Goal: Information Seeking & Learning: Learn about a topic

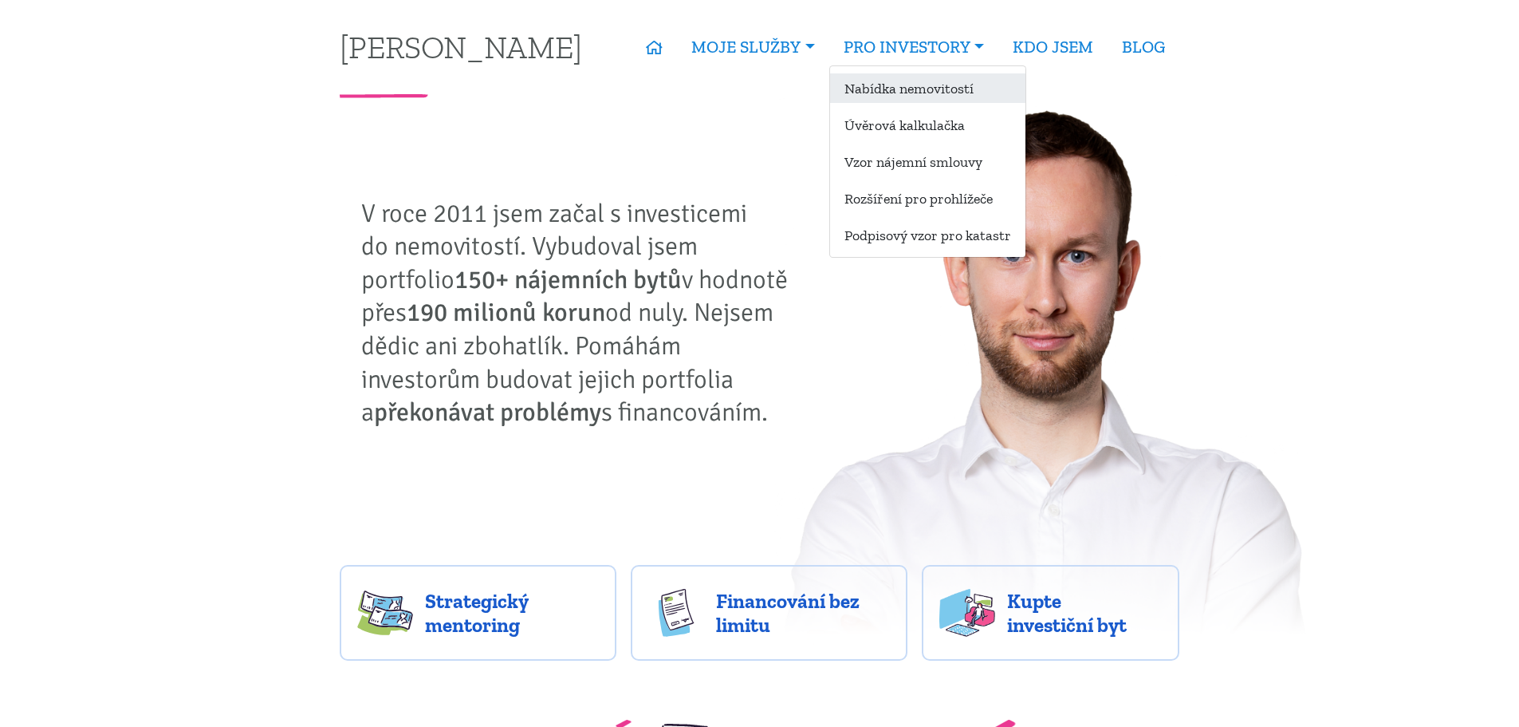
click at [914, 89] on link "Nabídka nemovitostí" at bounding box center [927, 88] width 195 height 30
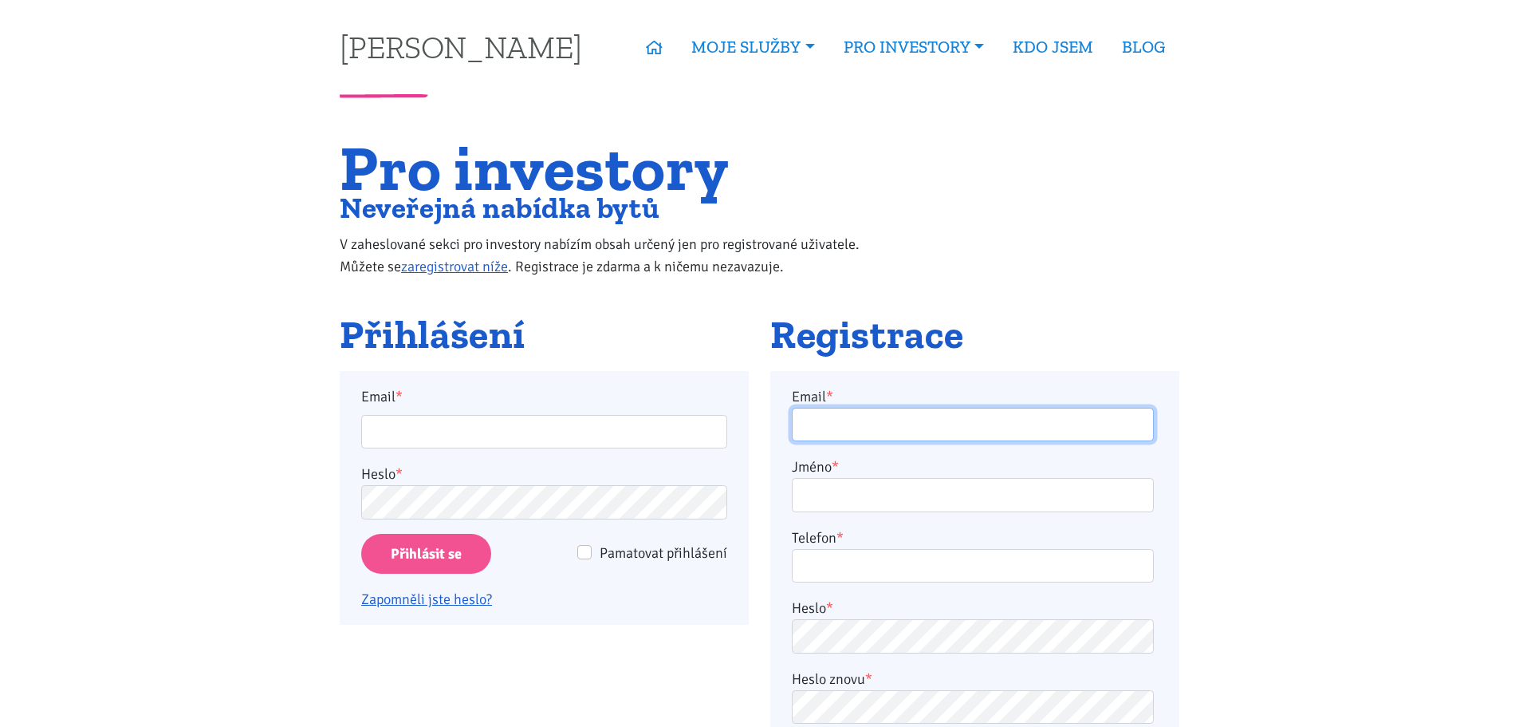
type input "pkomenda@centrum.cz"
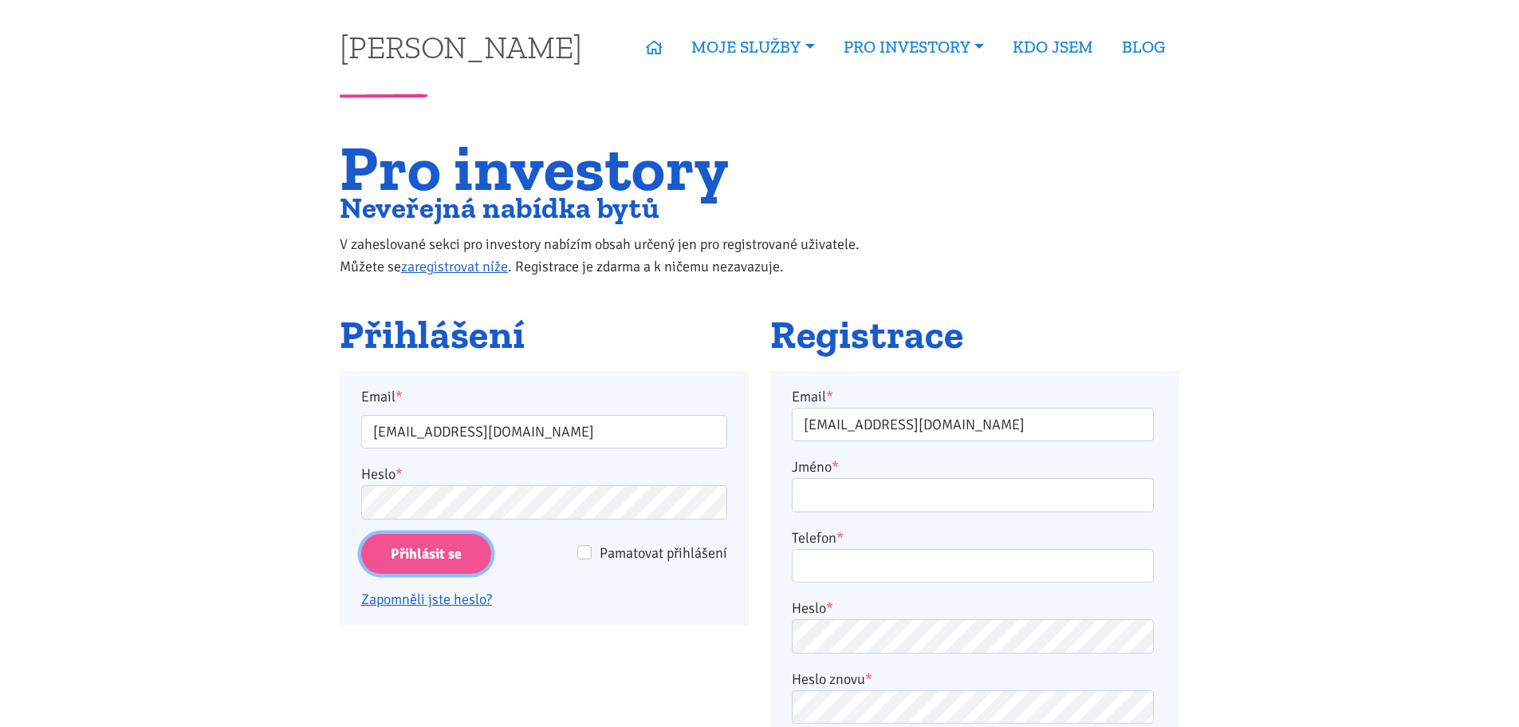
click at [464, 559] on input "Přihlásit se" at bounding box center [426, 554] width 130 height 41
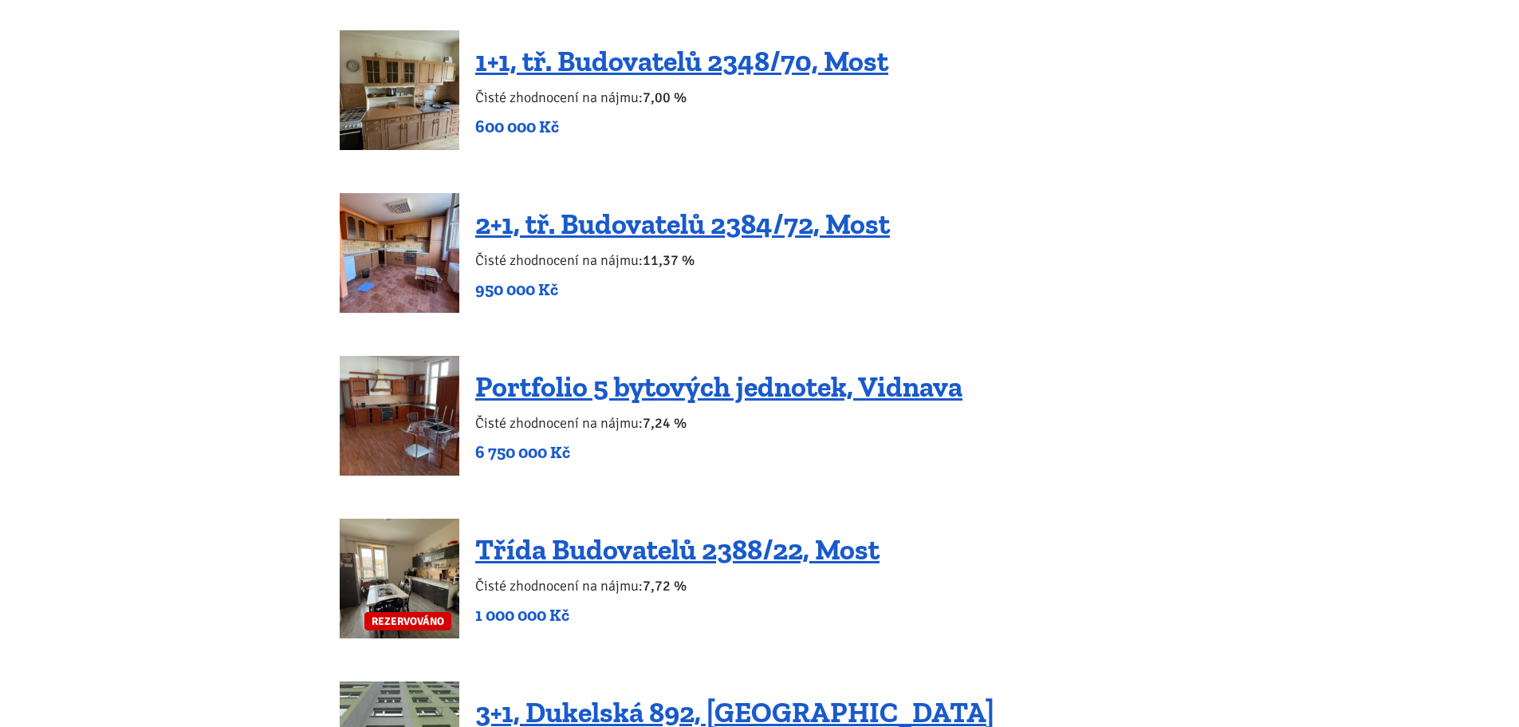
scroll to position [3110, 0]
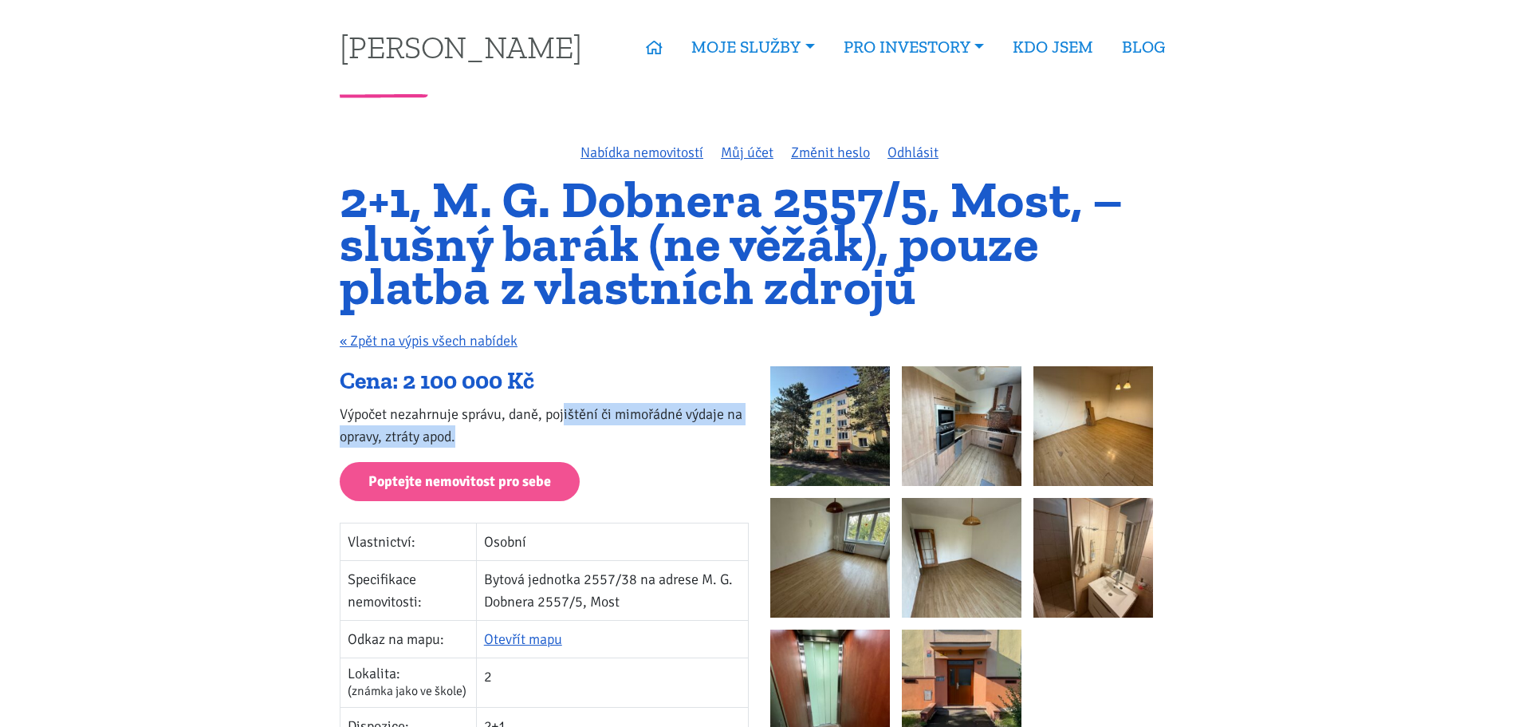
drag, startPoint x: 565, startPoint y: 412, endPoint x: 731, endPoint y: 435, distance: 167.4
click at [731, 435] on p "Výpočet nezahrnuje správu, daně, pojištění či mimořádné výdaje na opravy, ztrát…" at bounding box center [544, 425] width 409 height 45
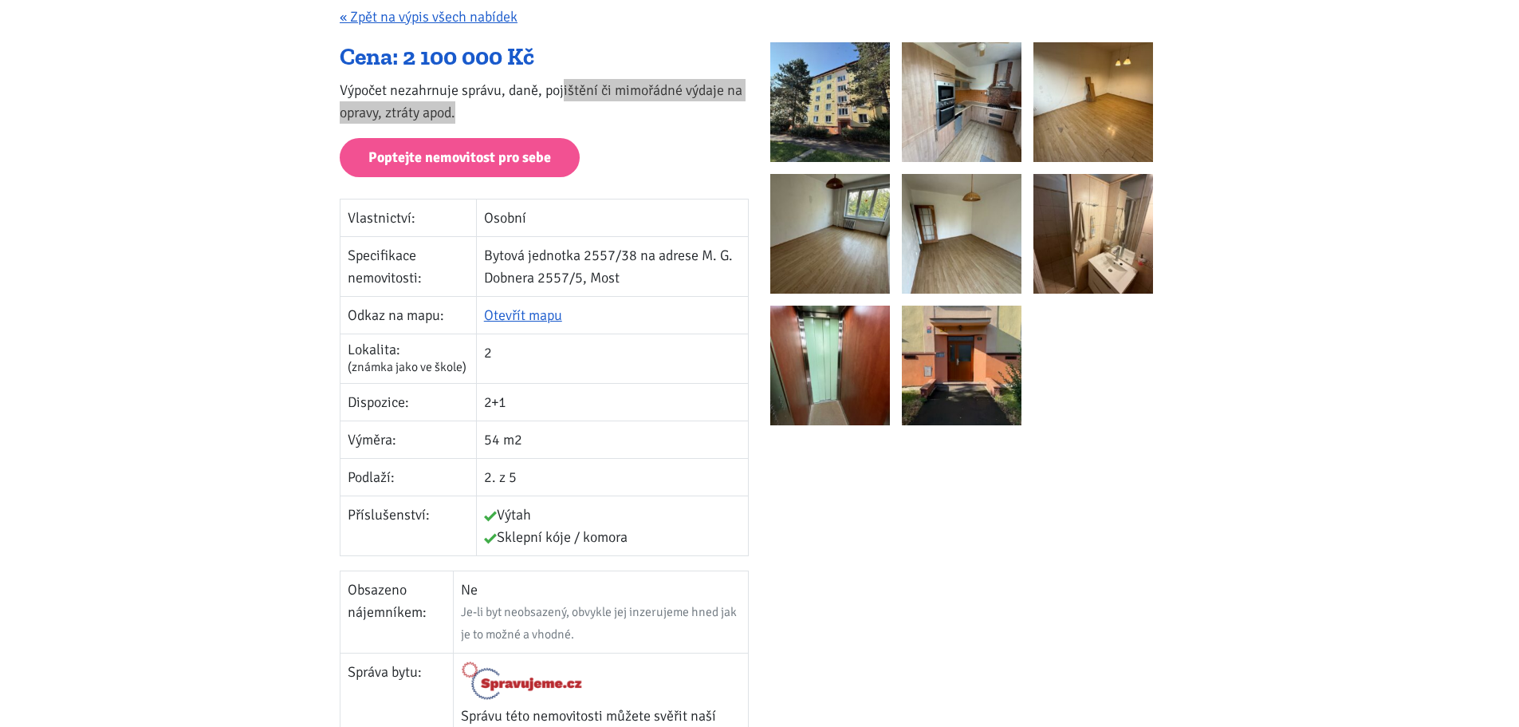
scroll to position [319, 0]
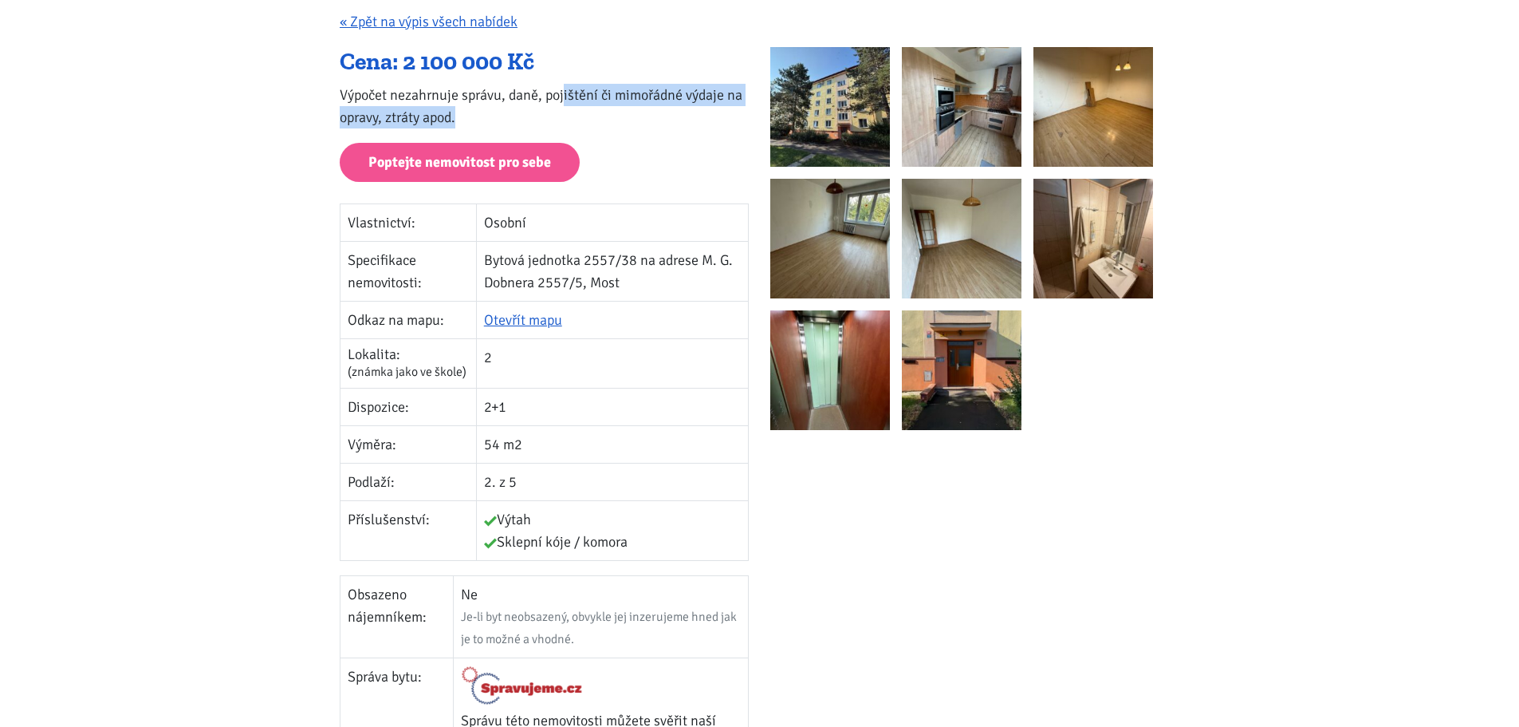
click at [821, 112] on img at bounding box center [830, 107] width 120 height 120
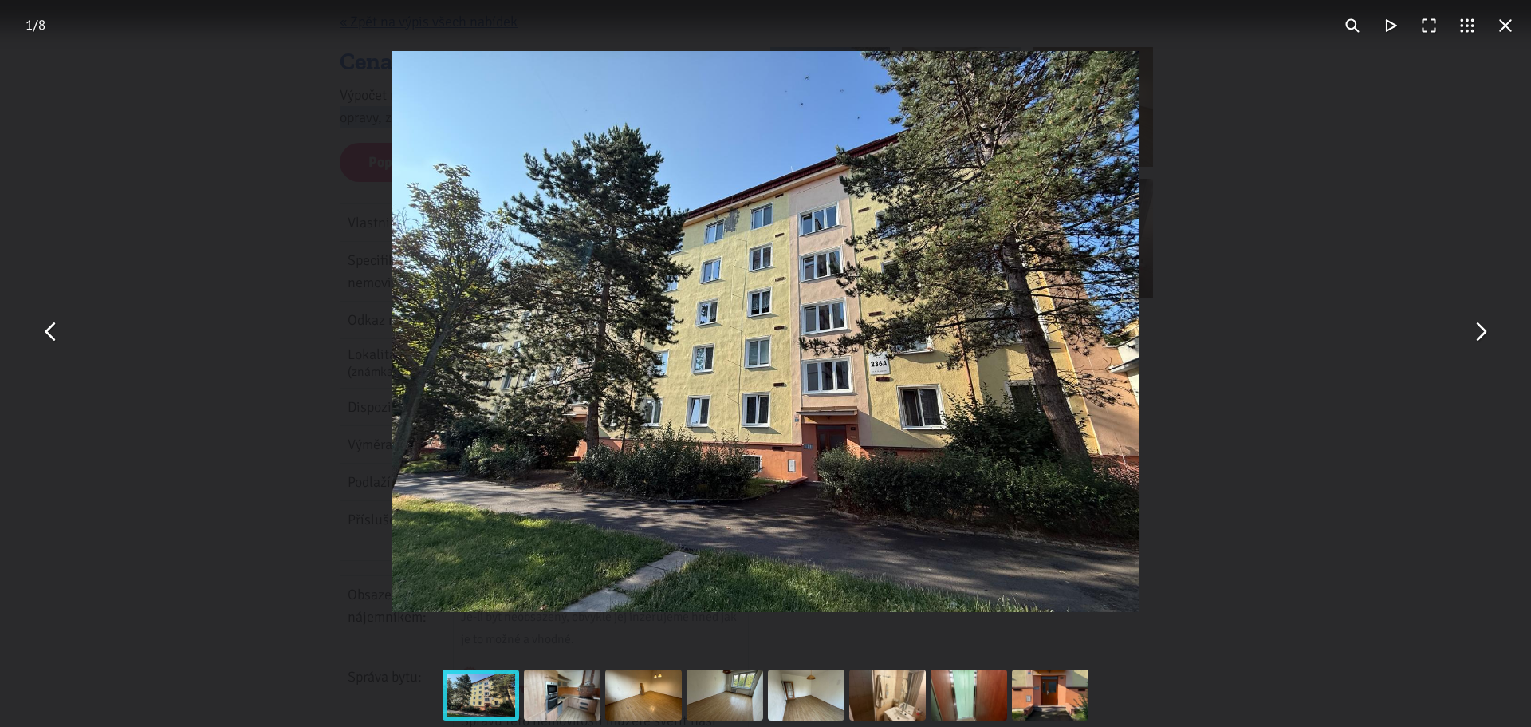
click at [1488, 343] on button "You can close this modal content with the ESC key" at bounding box center [1480, 332] width 38 height 38
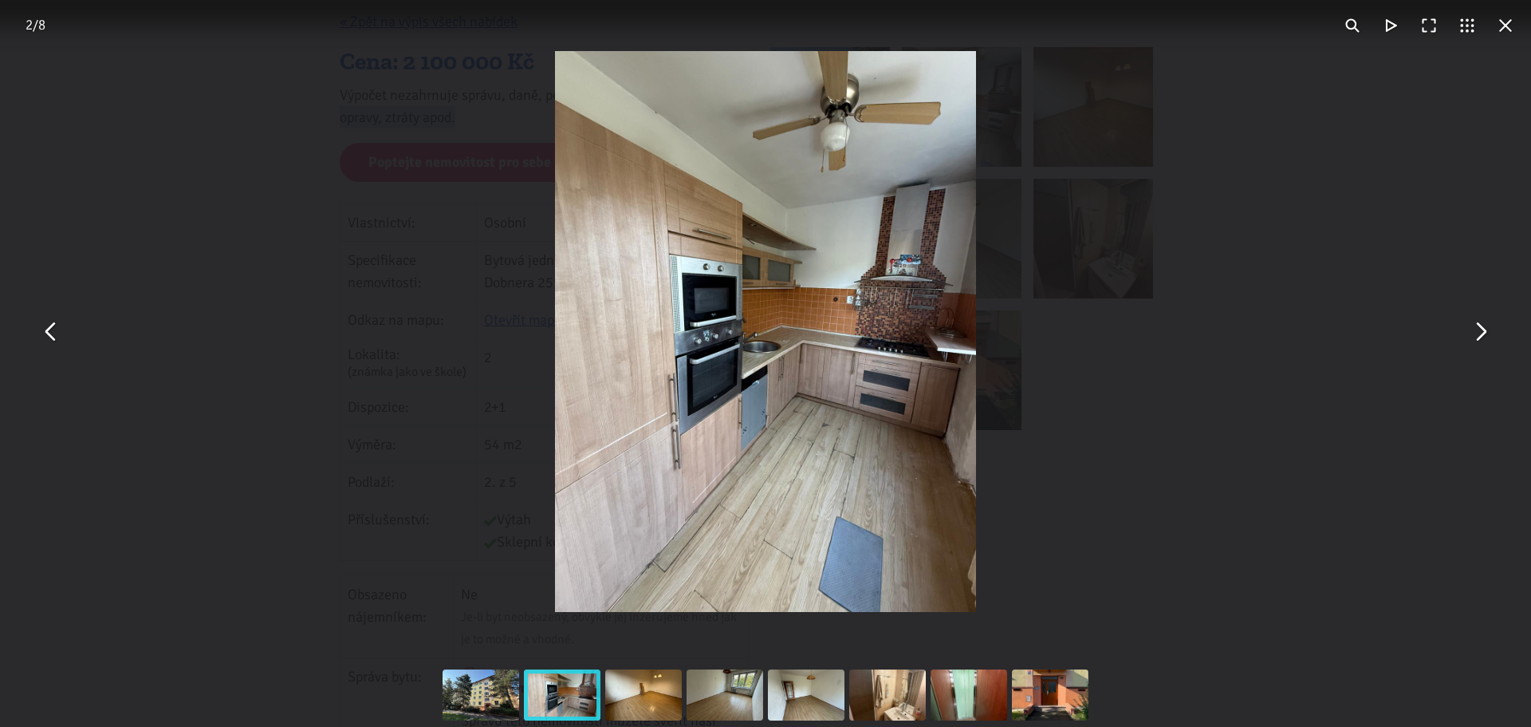
click at [1483, 346] on button "You can close this modal content with the ESC key" at bounding box center [1480, 332] width 38 height 38
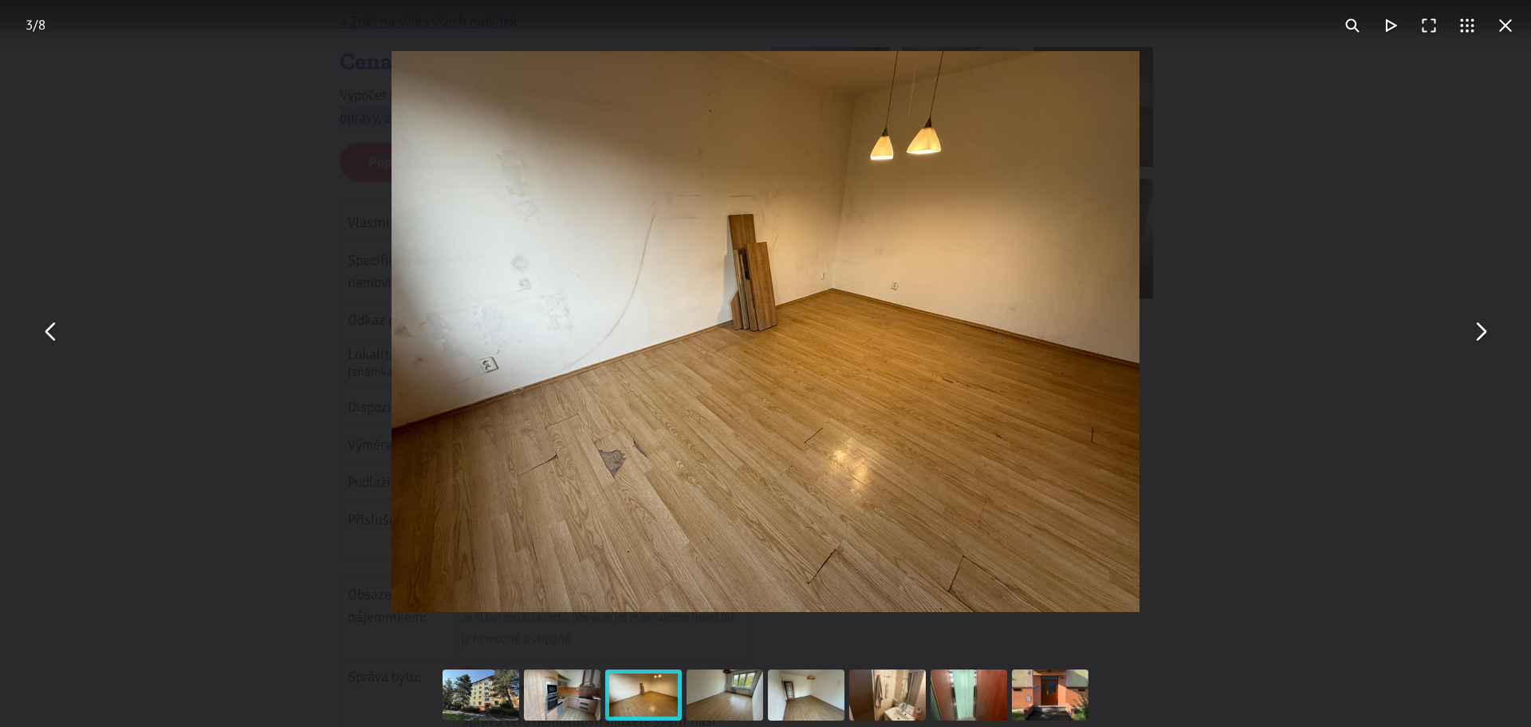
click at [525, 242] on img "You can close this modal content with the ESC key" at bounding box center [765, 331] width 747 height 561
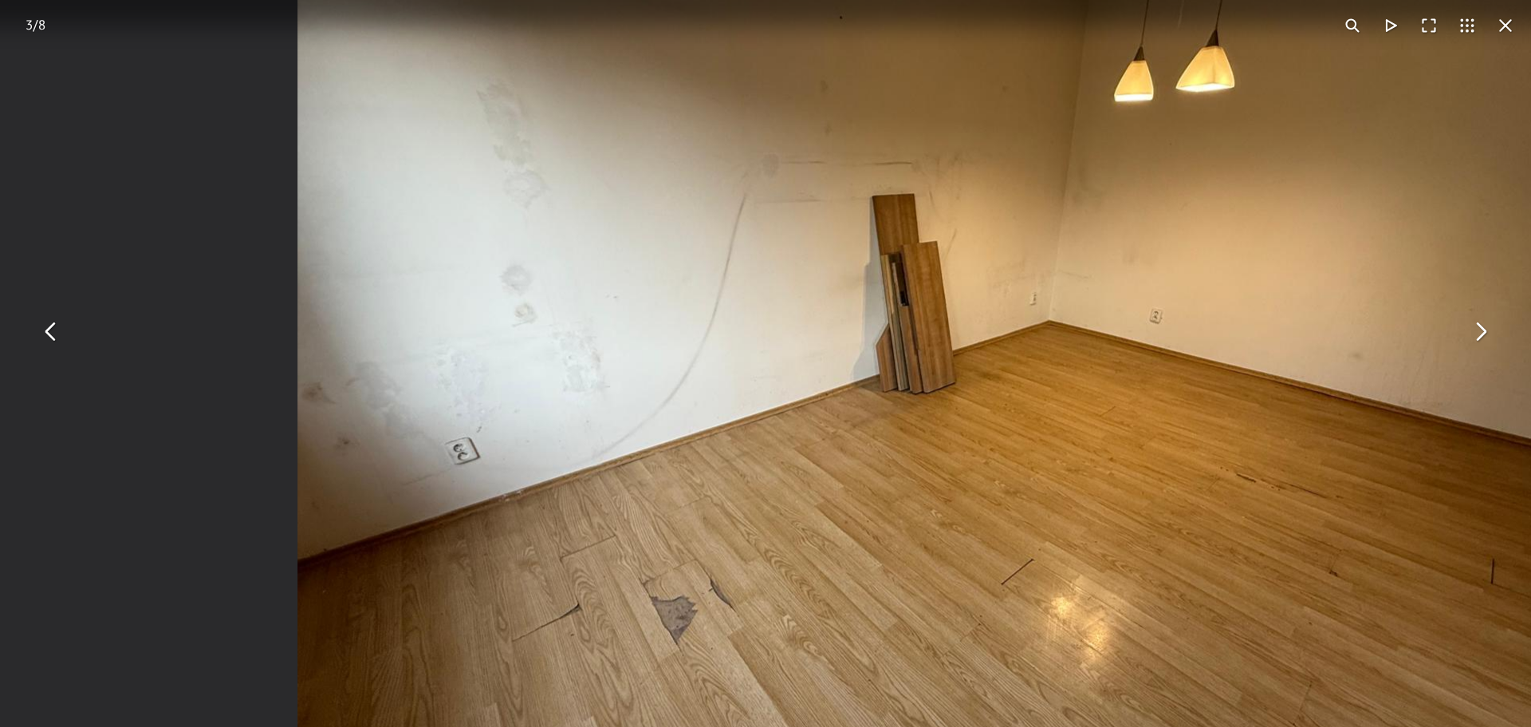
click at [708, 592] on img "You can close this modal content with the ESC key" at bounding box center [936, 393] width 1276 height 957
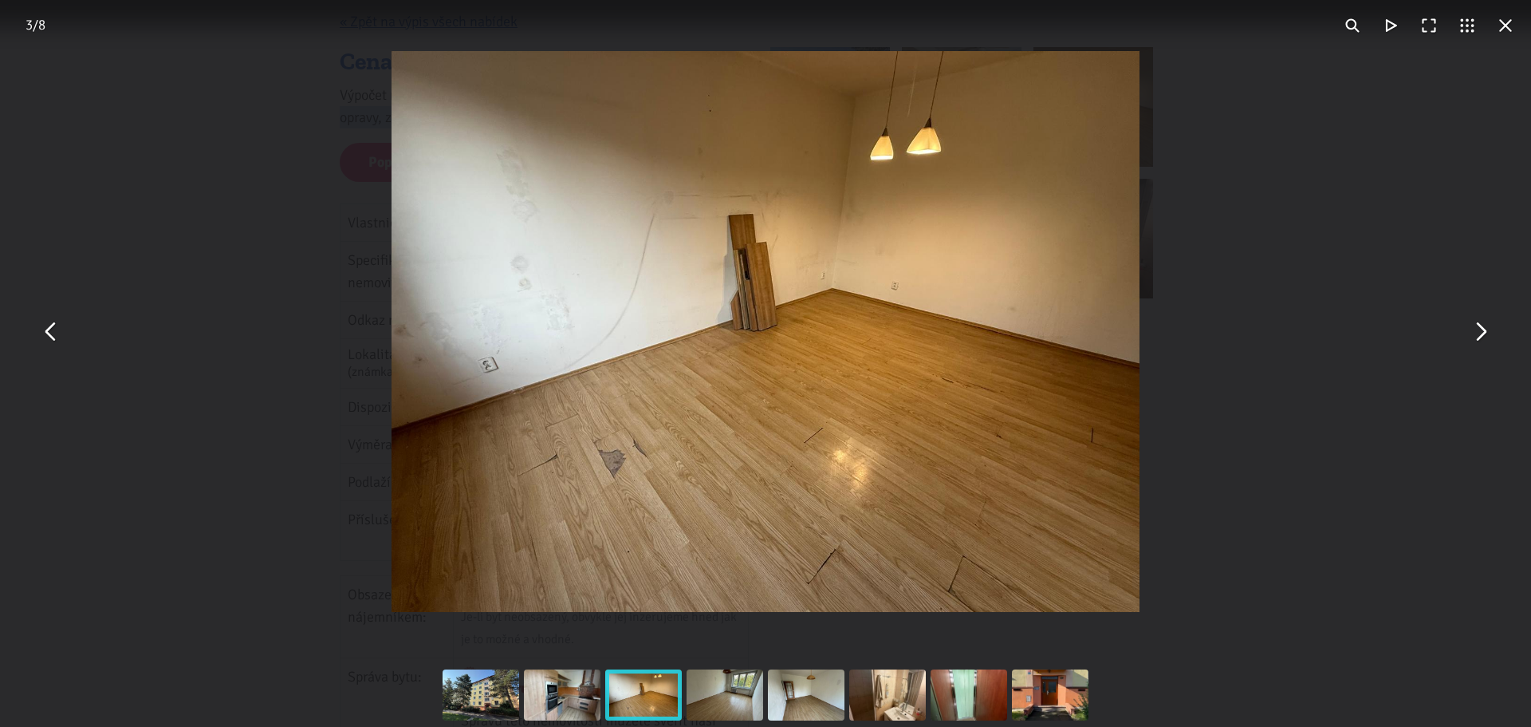
click at [62, 341] on button "You can close this modal content with the ESC key" at bounding box center [51, 332] width 38 height 38
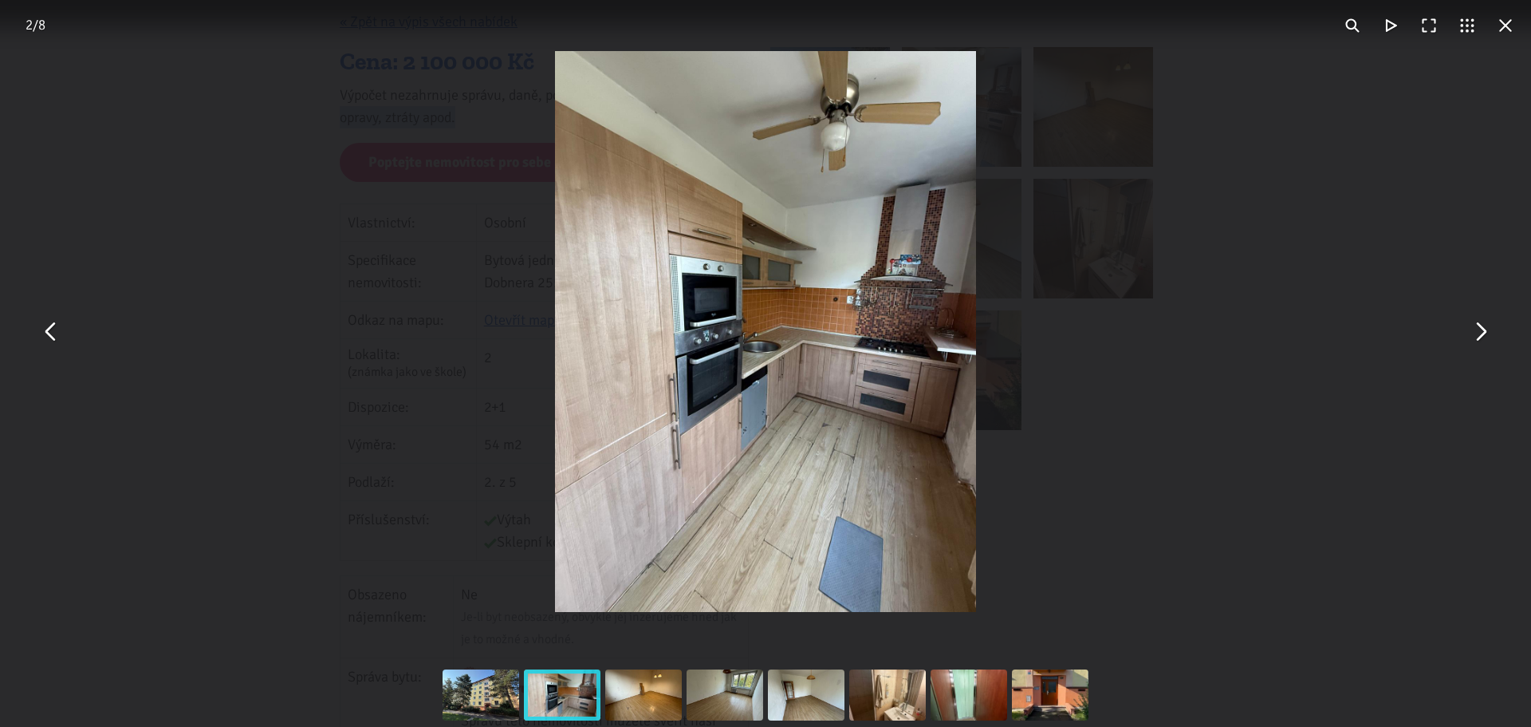
click at [62, 338] on button "You can close this modal content with the ESC key" at bounding box center [51, 332] width 38 height 38
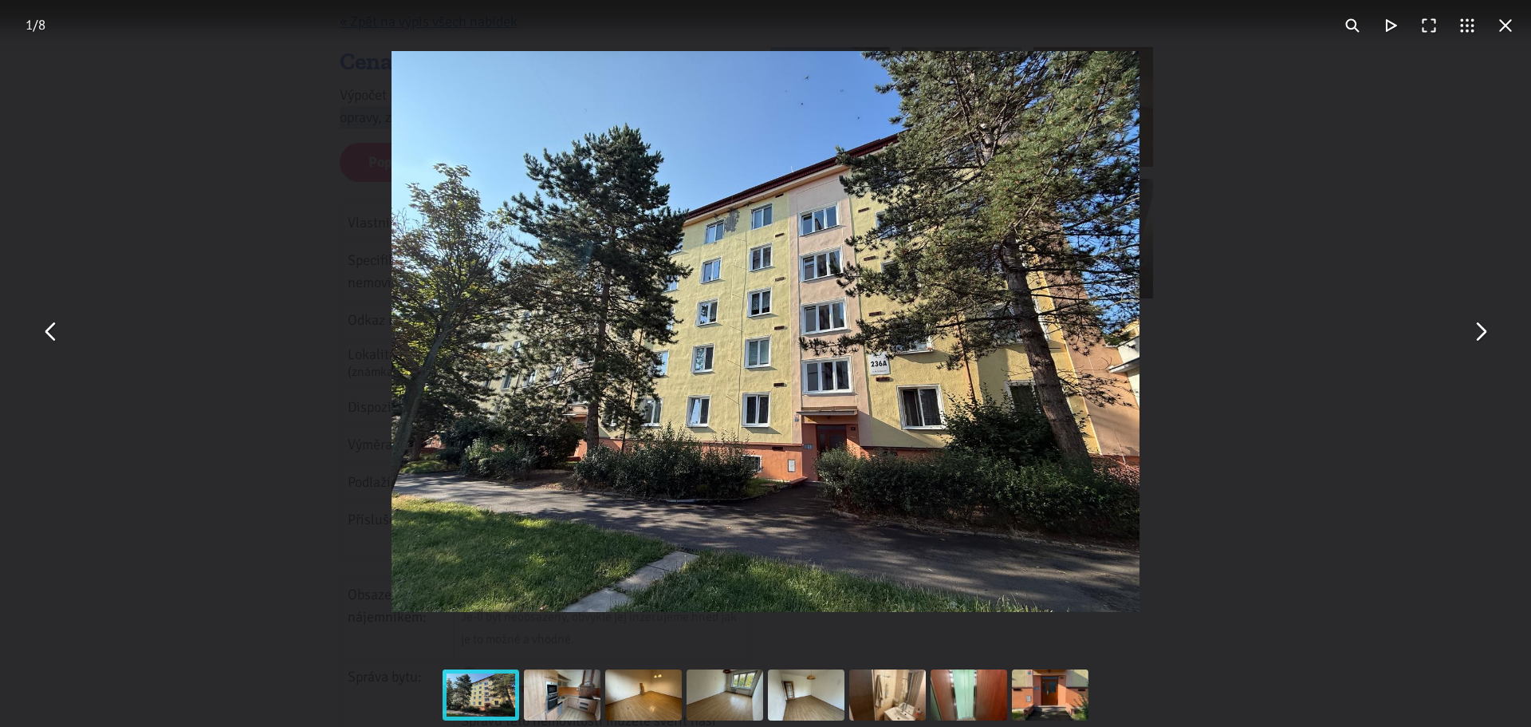
click at [1476, 345] on button "You can close this modal content with the ESC key" at bounding box center [1480, 332] width 38 height 38
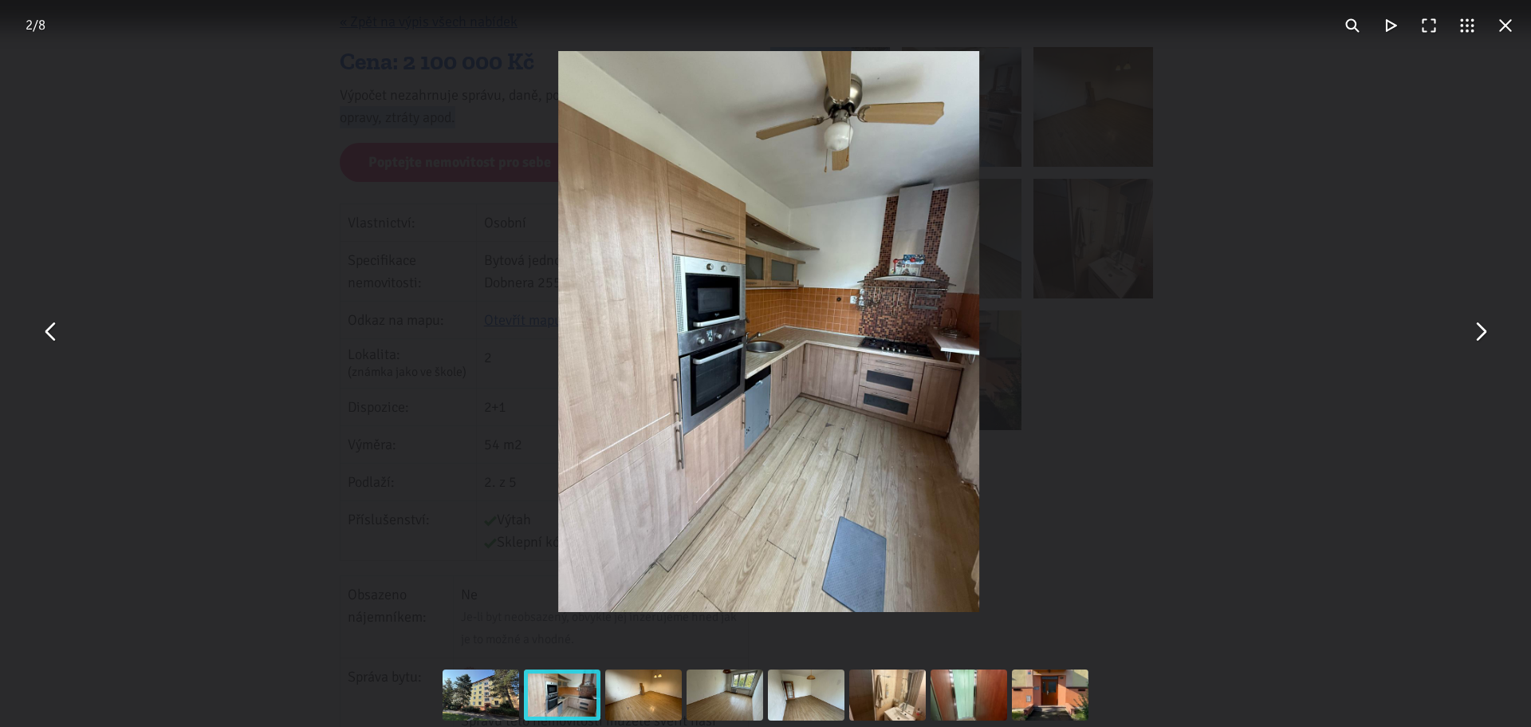
click at [1476, 345] on button "You can close this modal content with the ESC key" at bounding box center [1480, 332] width 38 height 38
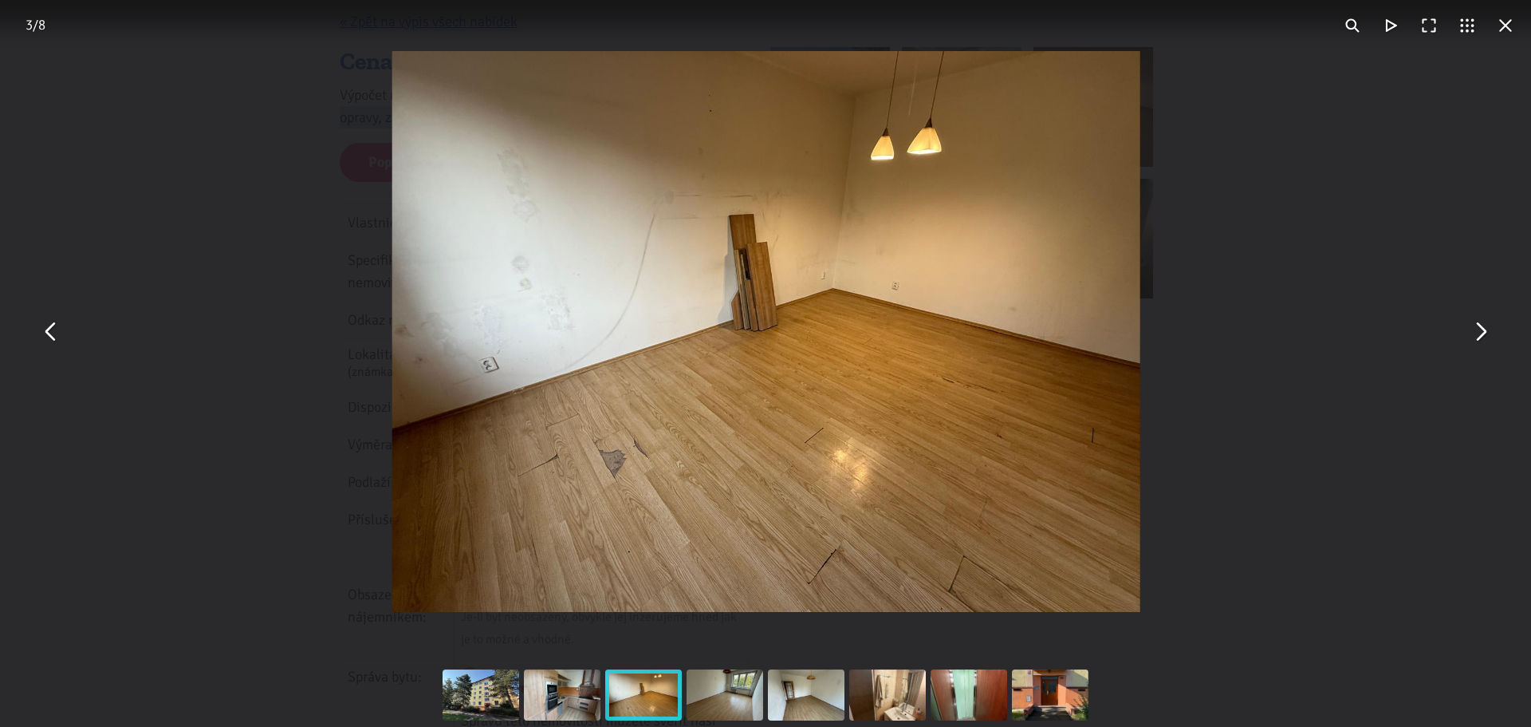
click at [1472, 335] on button "You can close this modal content with the ESC key" at bounding box center [1480, 332] width 38 height 38
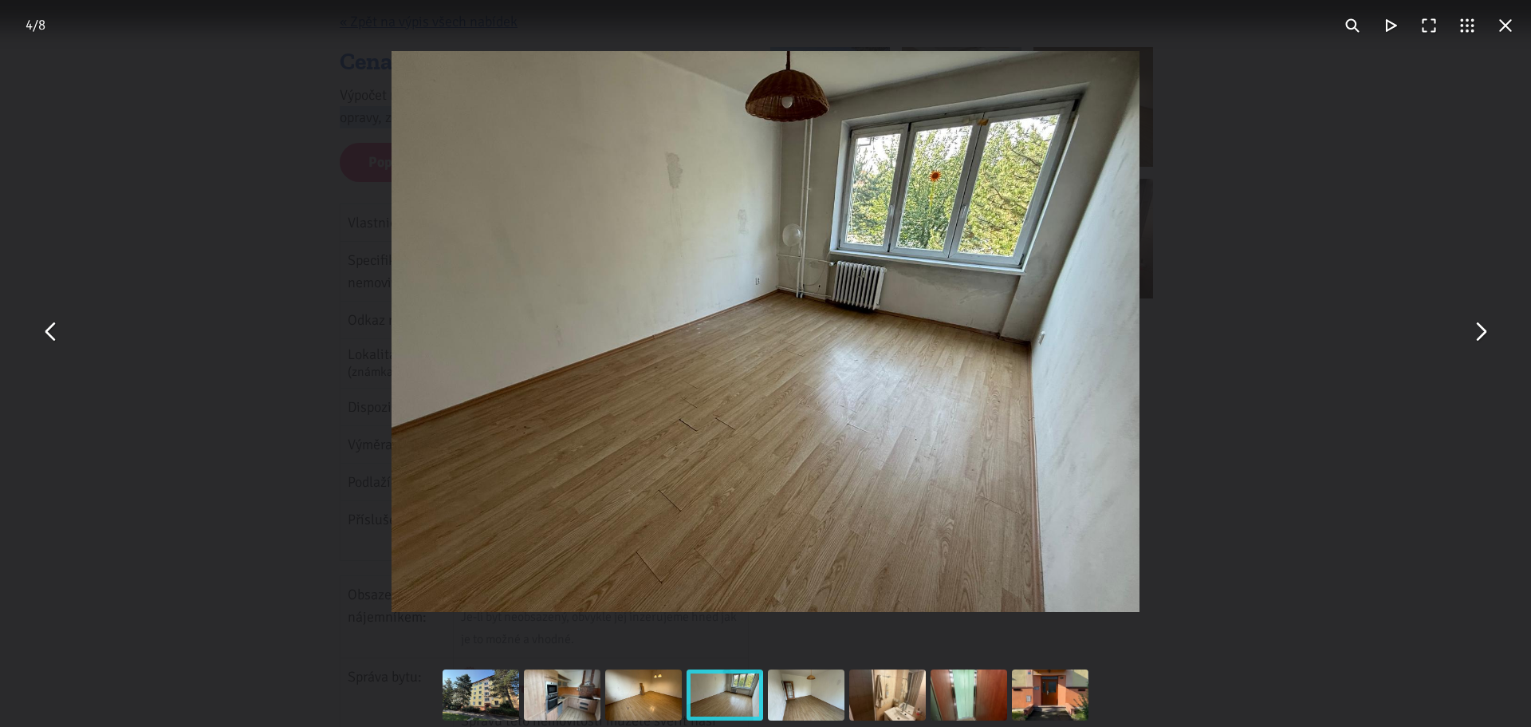
click at [1465, 337] on button "You can close this modal content with the ESC key" at bounding box center [1480, 332] width 38 height 38
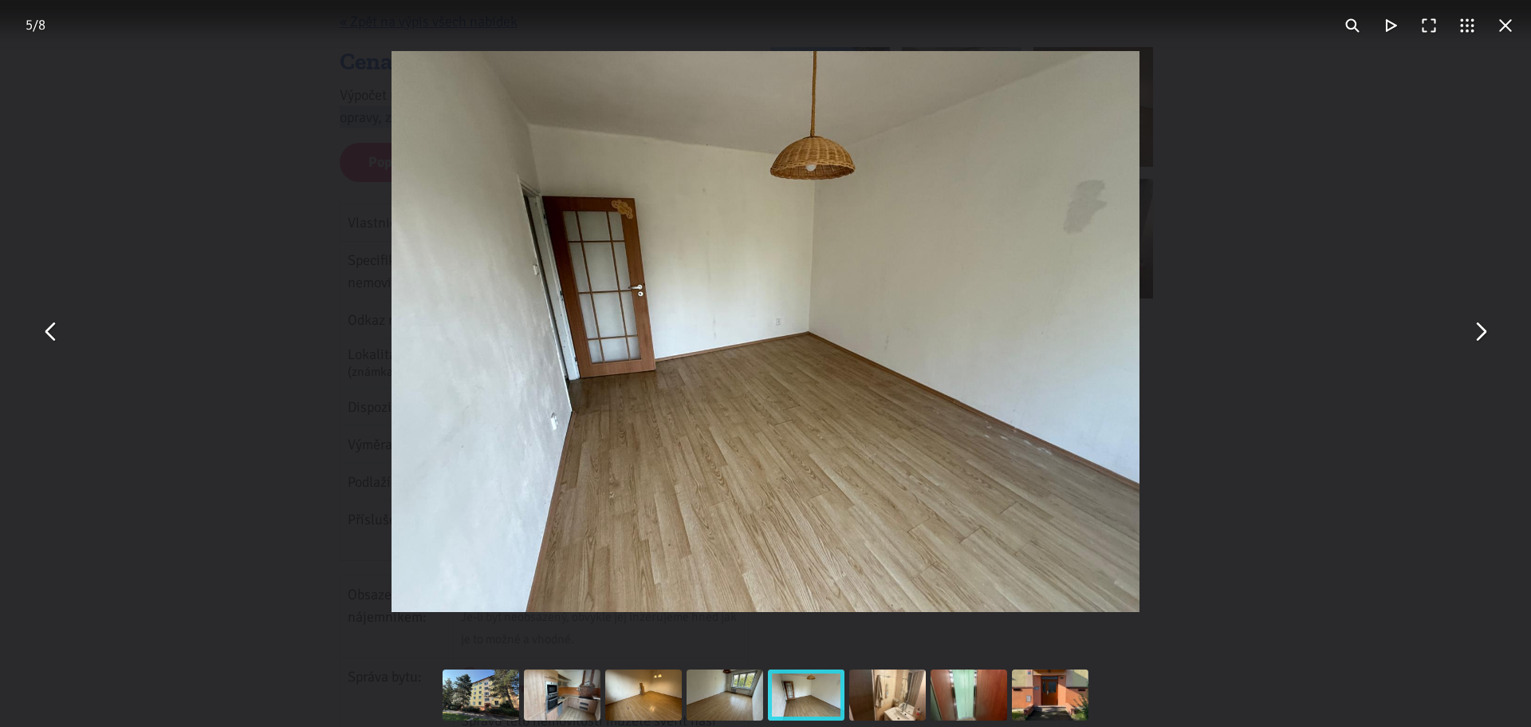
click at [1470, 337] on button "You can close this modal content with the ESC key" at bounding box center [1480, 332] width 38 height 38
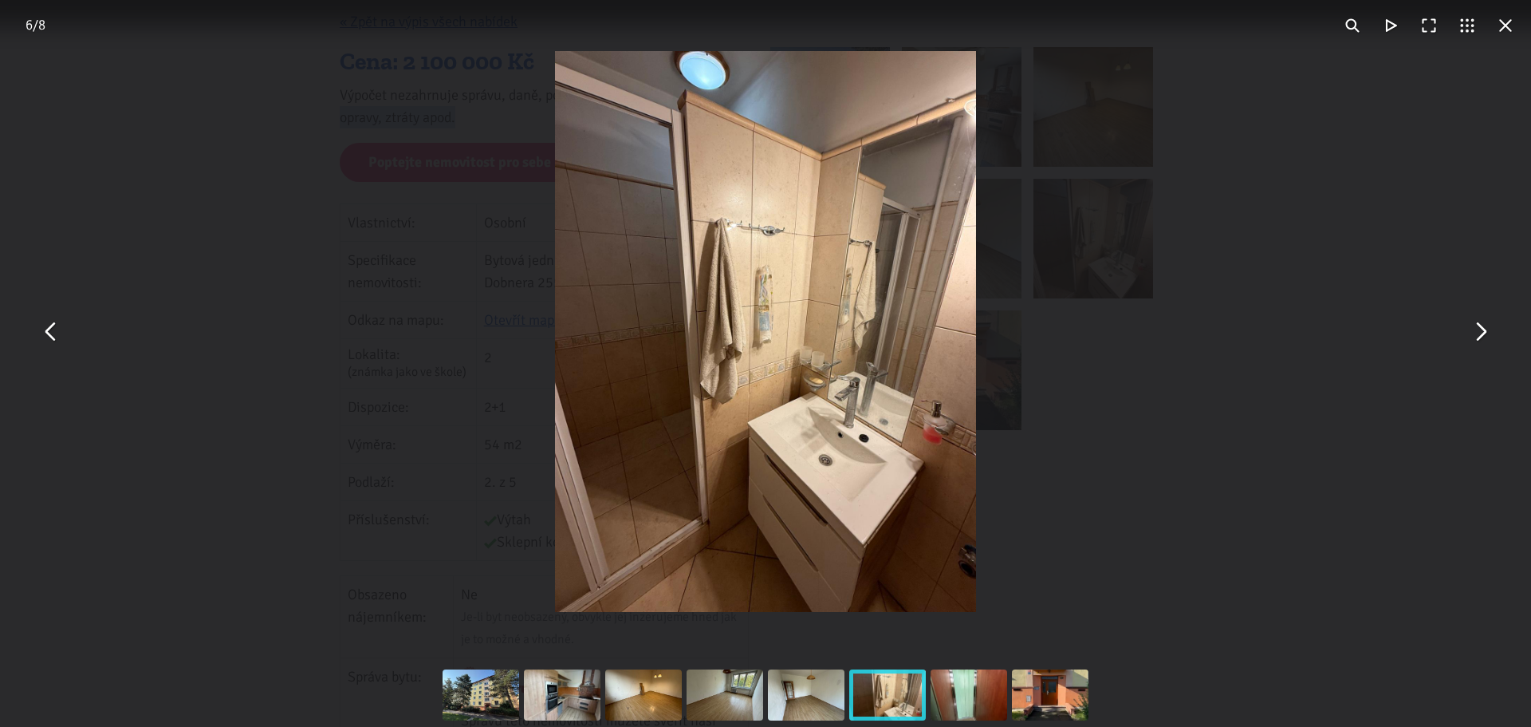
click at [1467, 335] on button "You can close this modal content with the ESC key" at bounding box center [1480, 332] width 38 height 38
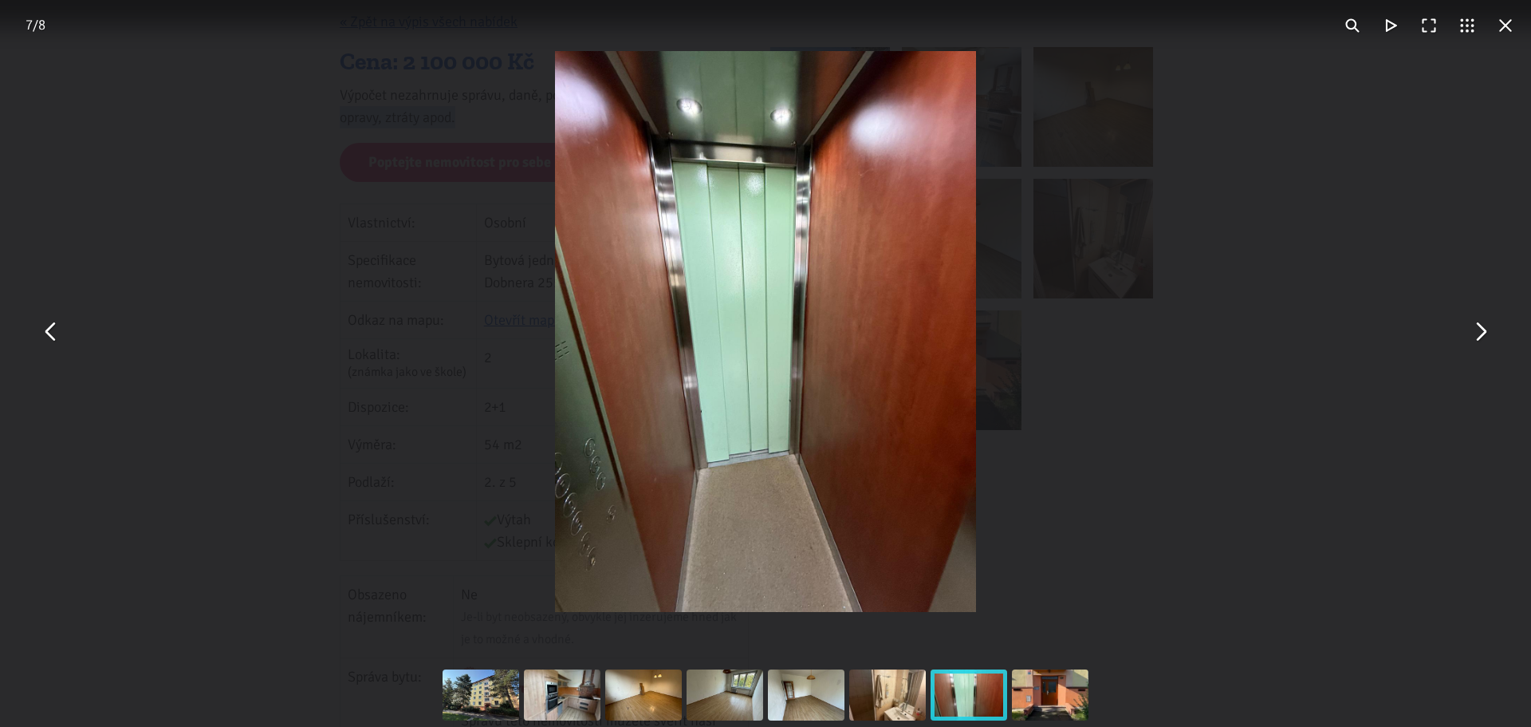
click at [1467, 327] on button "You can close this modal content with the ESC key" at bounding box center [1480, 332] width 38 height 38
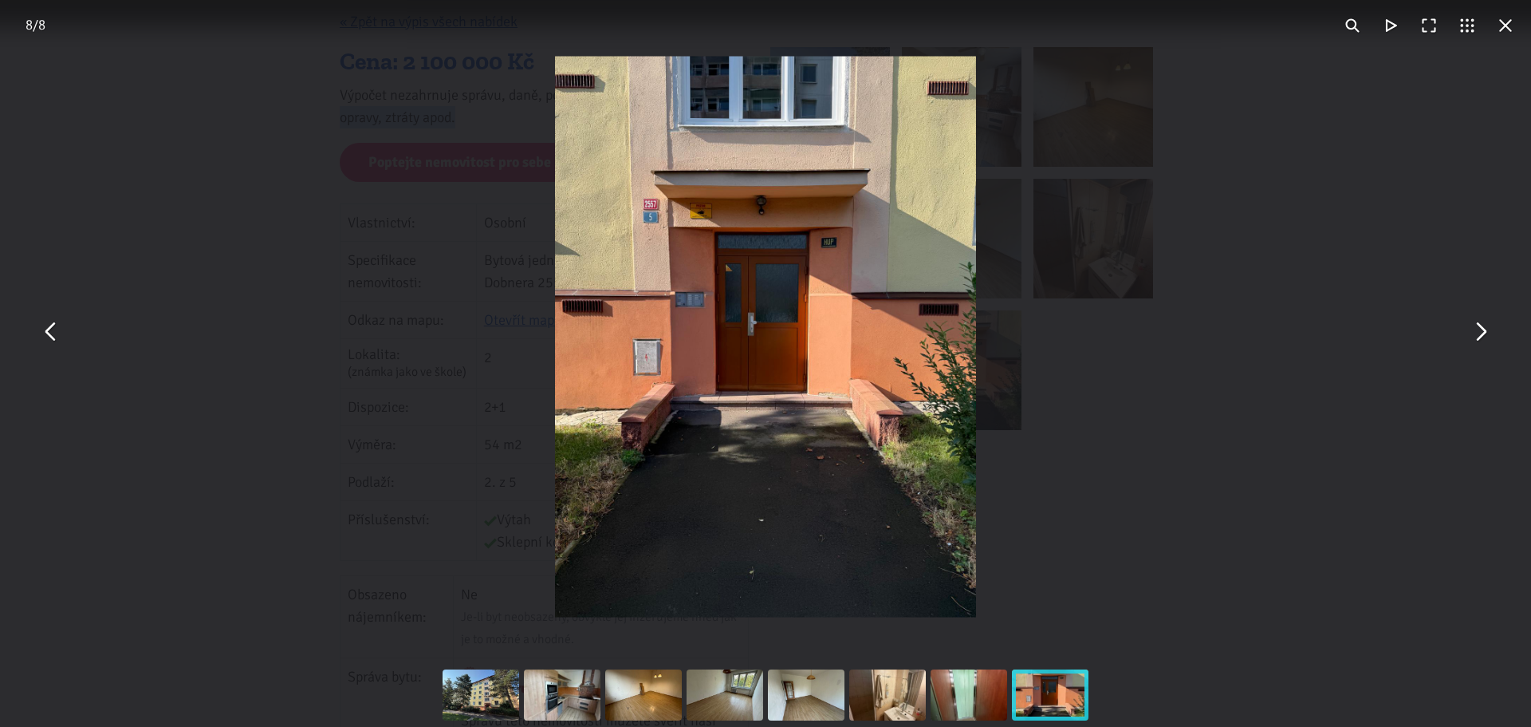
drag, startPoint x: 1377, startPoint y: 348, endPoint x: 1381, endPoint y: 356, distance: 8.6
click at [1379, 353] on div "You can close this modal content with the ESC key" at bounding box center [765, 337] width 1531 height 663
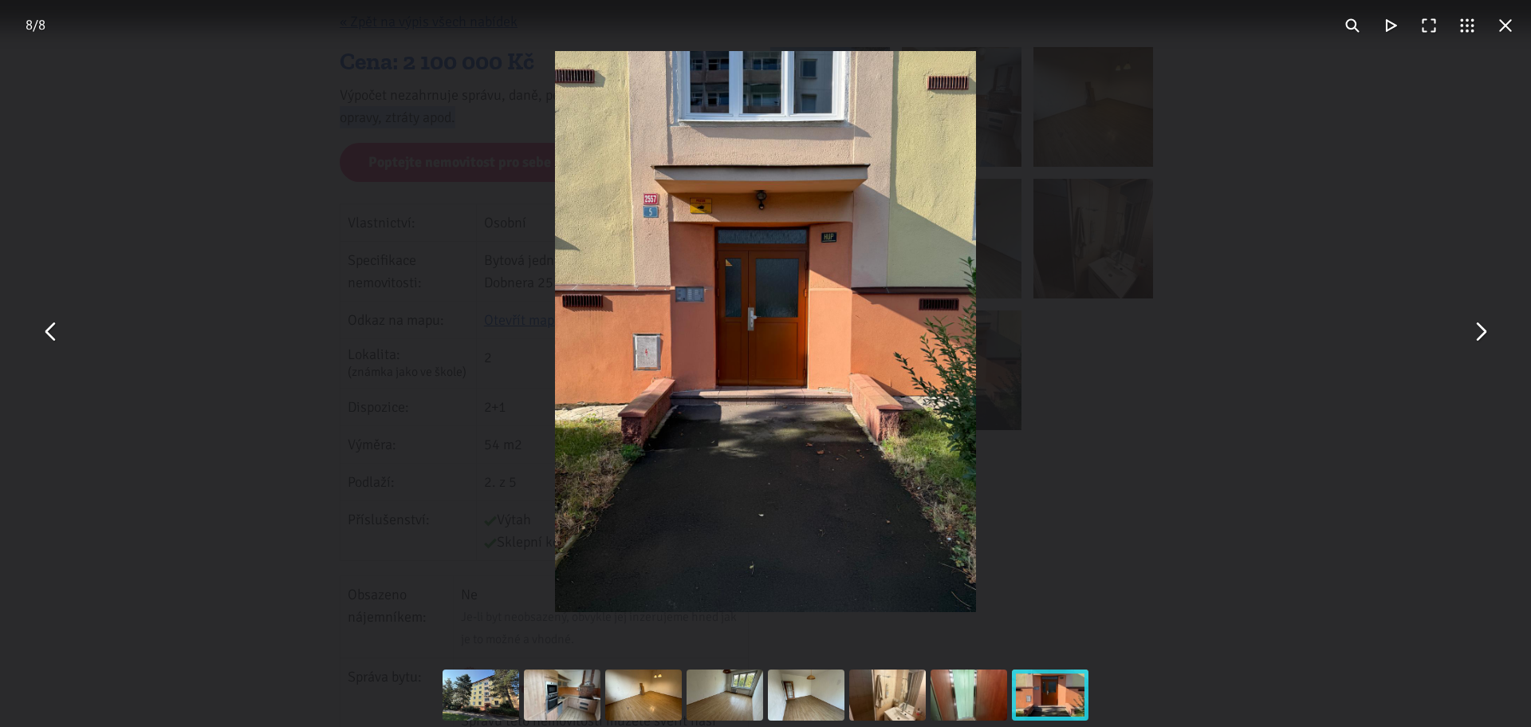
click at [1382, 356] on div "You can close this modal content with the ESC key" at bounding box center [765, 331] width 1531 height 663
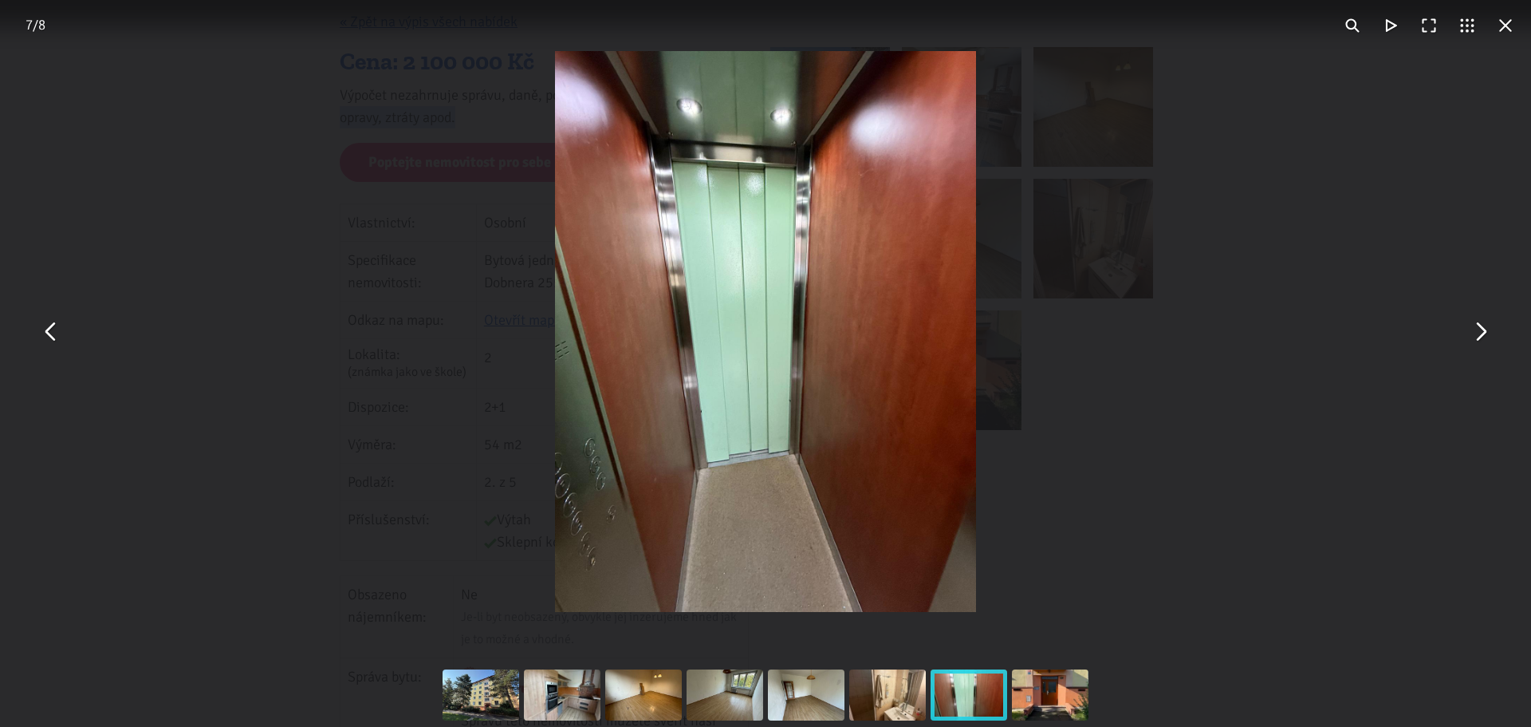
click at [1516, 29] on button "You can close this modal content with the ESC key" at bounding box center [1506, 25] width 38 height 38
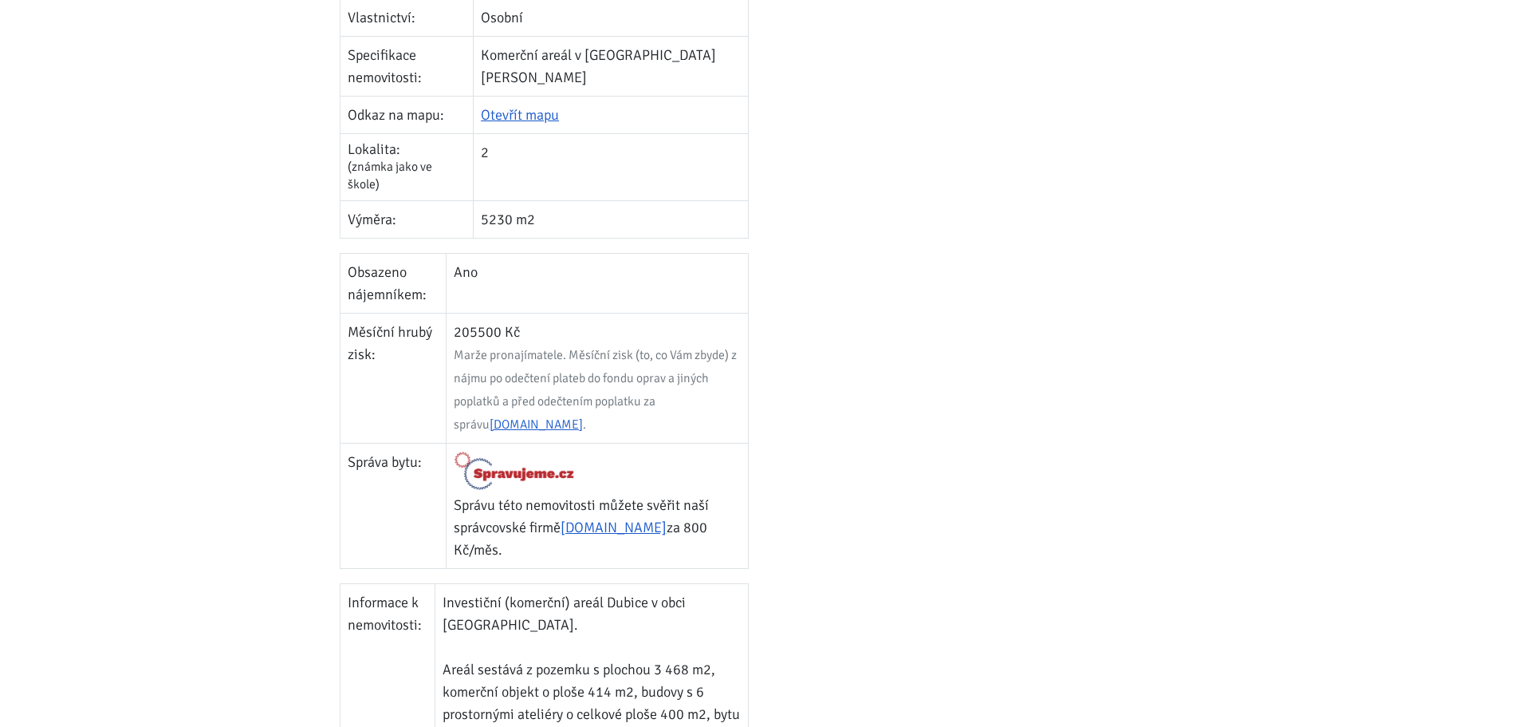
scroll to position [558, 0]
drag, startPoint x: 475, startPoint y: 251, endPoint x: 502, endPoint y: 243, distance: 28.3
click at [502, 314] on td "205500 Kč Marže pronajímatele. Měsíční zisk (to, co Vám zbyde) z nájmu po odečt…" at bounding box center [597, 379] width 302 height 130
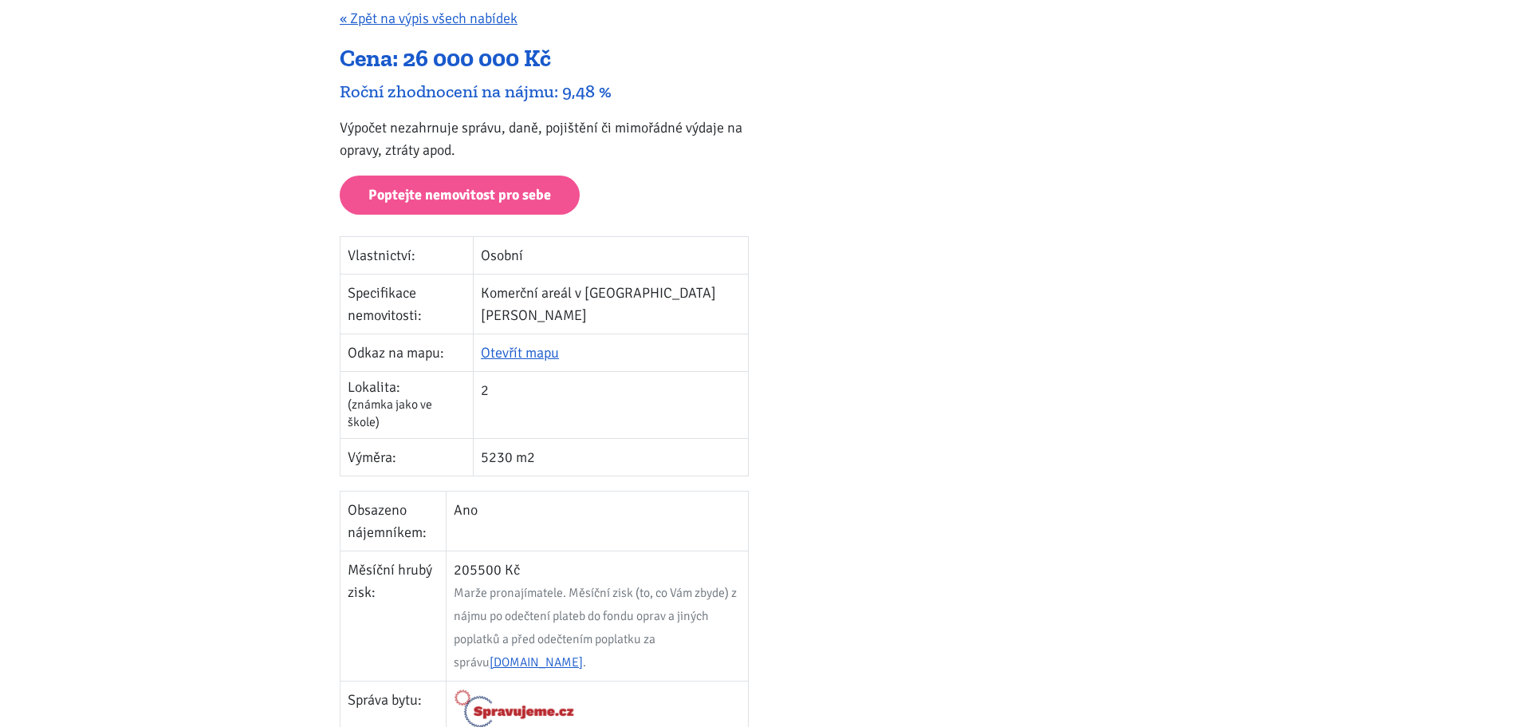
scroll to position [319, 0]
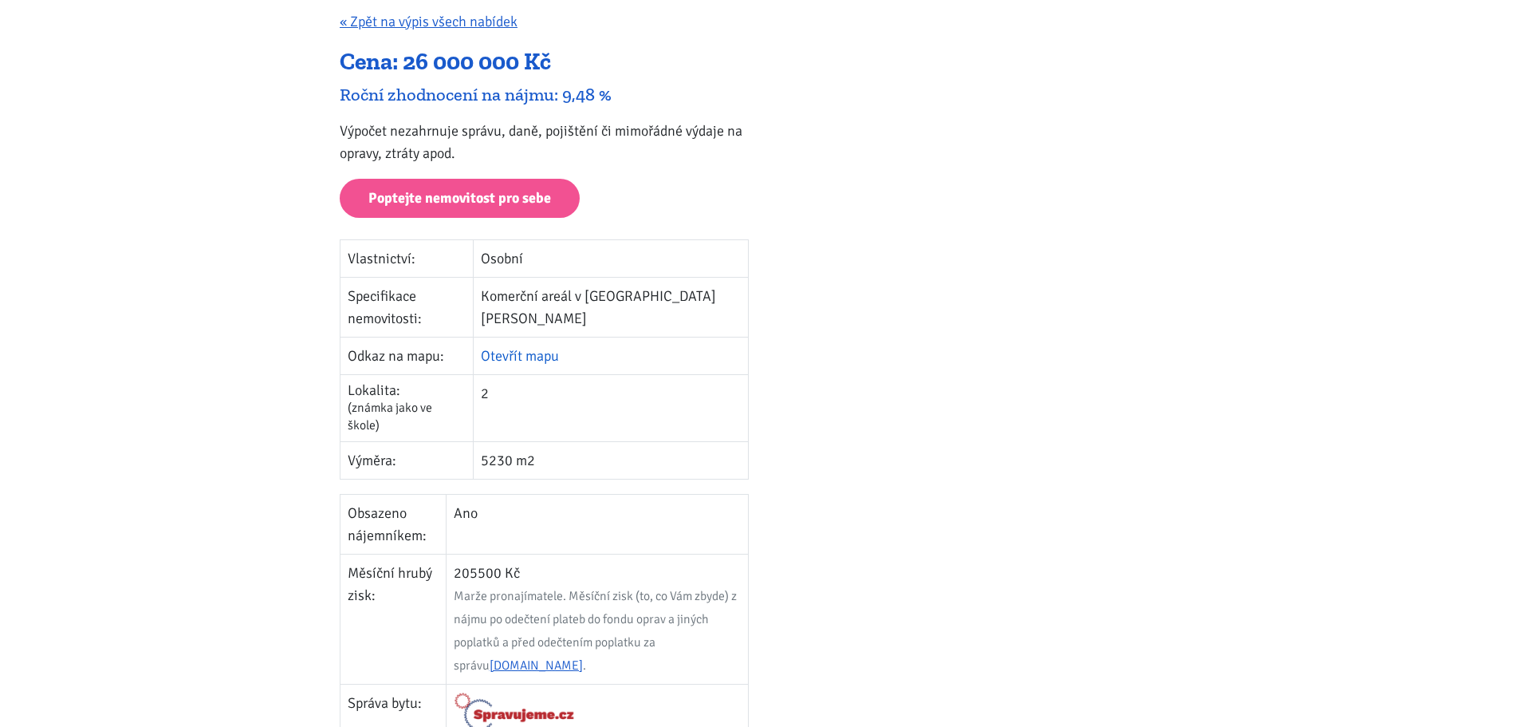
click at [559, 347] on link "Otevřít mapu" at bounding box center [520, 356] width 78 height 18
drag, startPoint x: 648, startPoint y: 369, endPoint x: 641, endPoint y: 350, distance: 20.2
drag, startPoint x: 641, startPoint y: 350, endPoint x: 579, endPoint y: 291, distance: 85.8
click at [559, 347] on link "Otevřít mapu" at bounding box center [520, 356] width 78 height 18
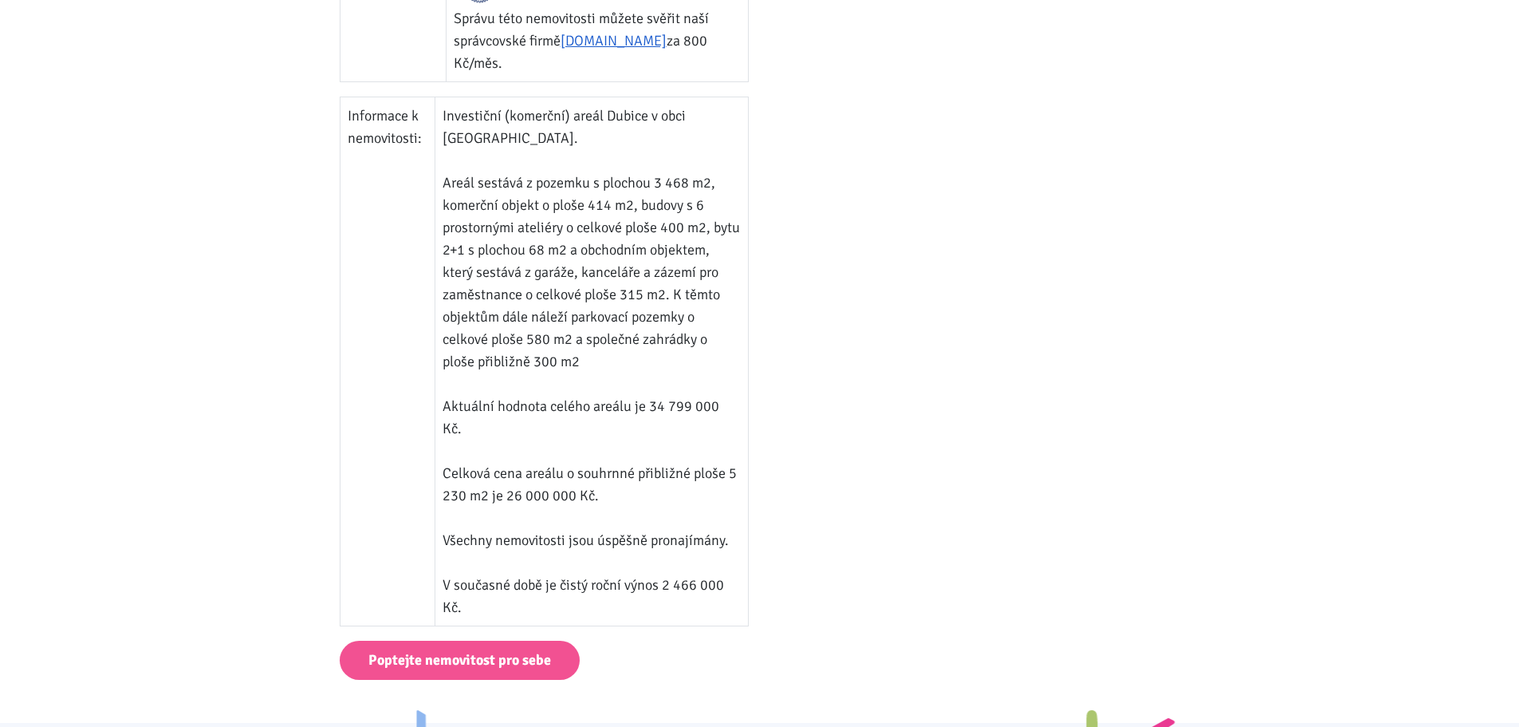
scroll to position [1037, 0]
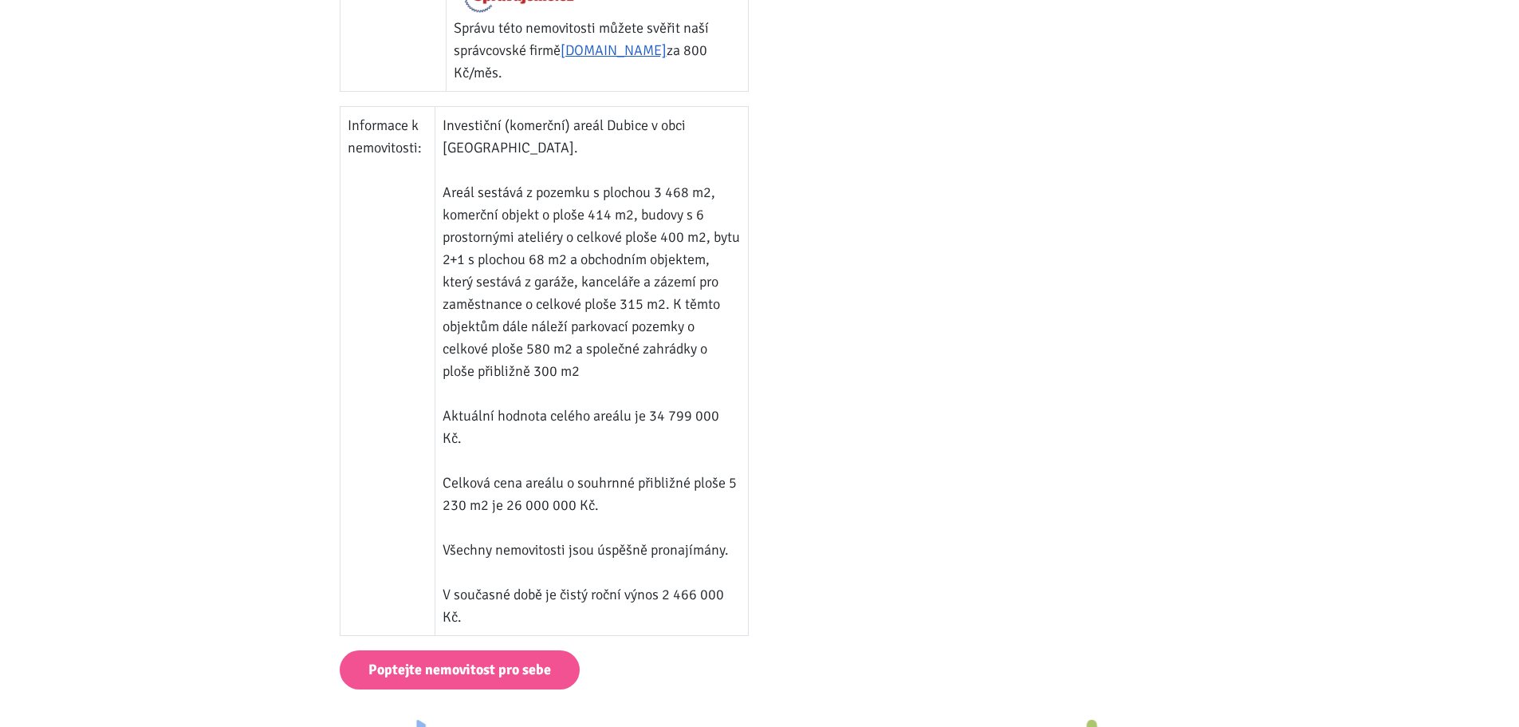
drag, startPoint x: 557, startPoint y: 133, endPoint x: 563, endPoint y: 101, distance: 32.5
click at [563, 107] on td "Investiční (komerční) areál Dubice v obci Česká Lípa. Areál sestává z pozemku s…" at bounding box center [591, 371] width 313 height 529
drag, startPoint x: 582, startPoint y: 127, endPoint x: 547, endPoint y: 127, distance: 35.1
click at [549, 127] on td "Investiční (komerční) areál Dubice v obci Česká Lípa. Areál sestává z pozemku s…" at bounding box center [591, 371] width 313 height 529
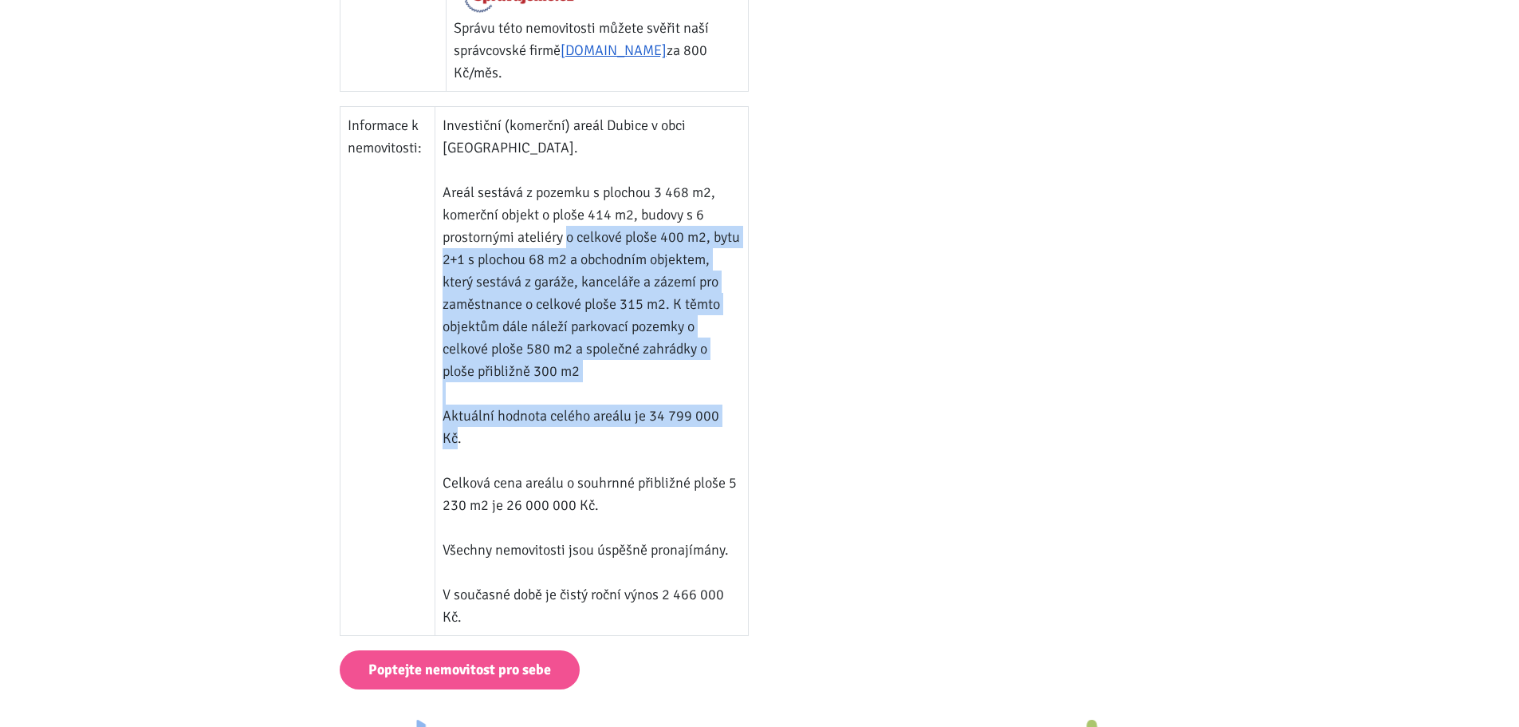
drag, startPoint x: 565, startPoint y: 149, endPoint x: 734, endPoint y: 334, distance: 250.7
click at [734, 334] on td "Investiční (komerční) areál Dubice v obci Česká Lípa. Areál sestává z pozemku s…" at bounding box center [591, 371] width 313 height 529
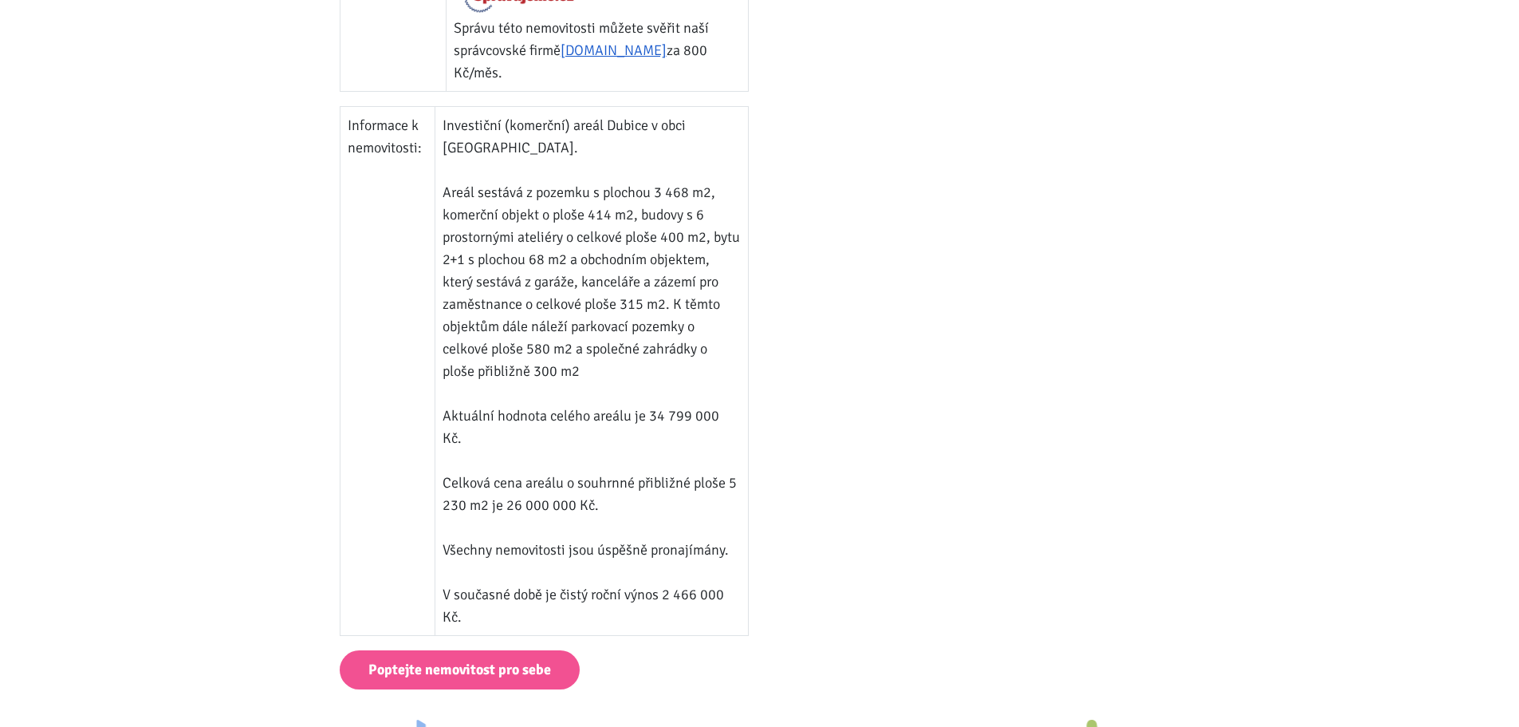
click at [598, 427] on td "Investiční (komerční) areál Dubice v obci Česká Lípa. Areál sestává z pozemku s…" at bounding box center [591, 371] width 313 height 529
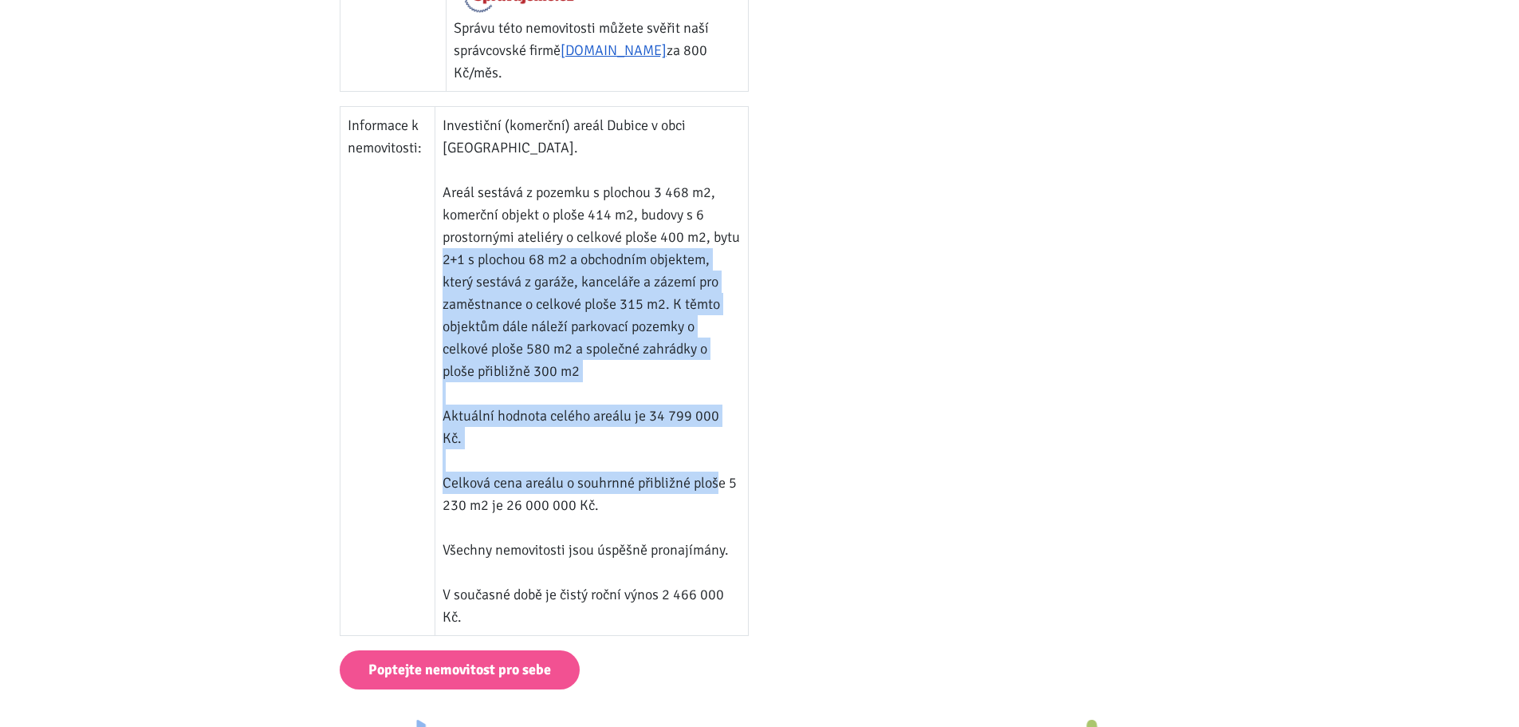
drag, startPoint x: 472, startPoint y: 178, endPoint x: 708, endPoint y: 382, distance: 312.1
click at [711, 380] on td "Investiční (komerční) areál Dubice v obci Česká Lípa. Areál sestává z pozemku s…" at bounding box center [591, 371] width 313 height 529
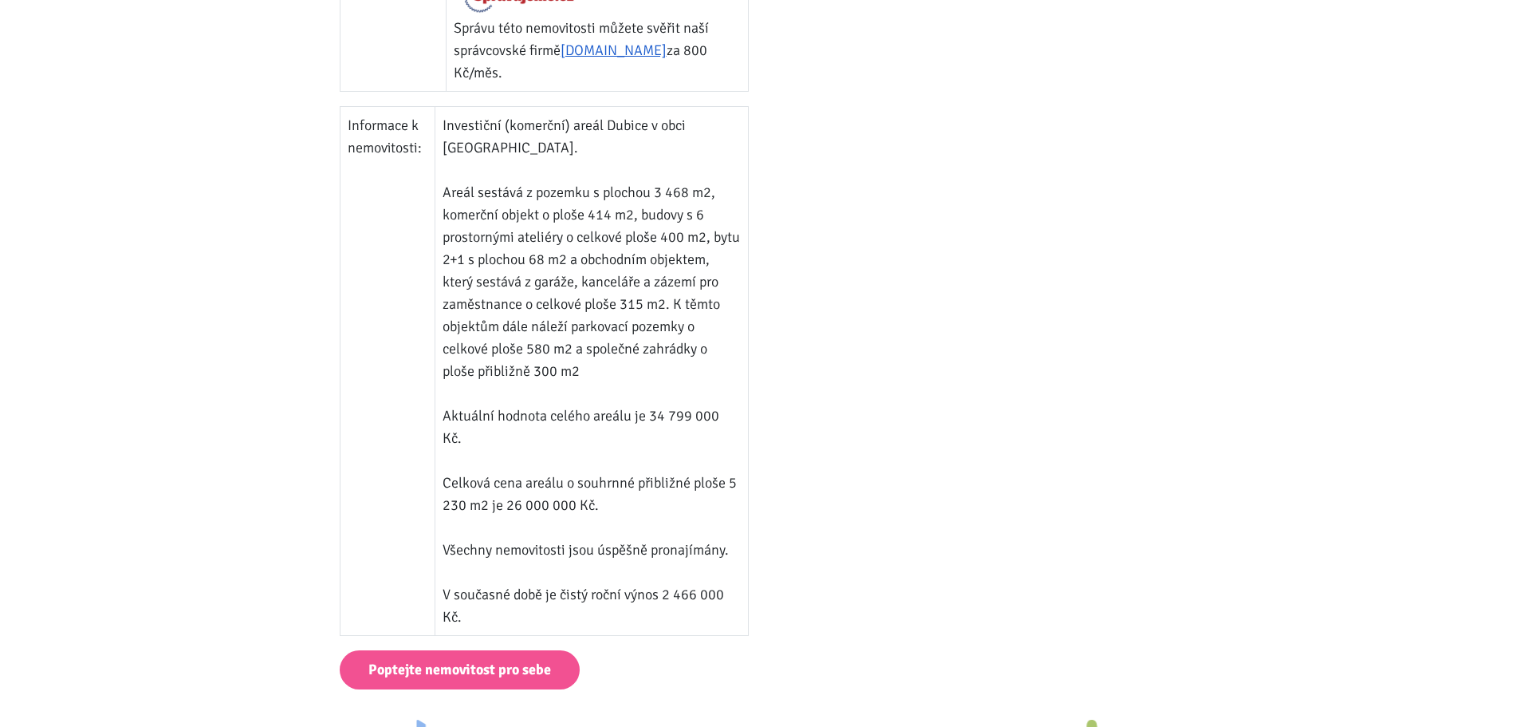
drag, startPoint x: 903, startPoint y: 465, endPoint x: 917, endPoint y: 465, distance: 14.4
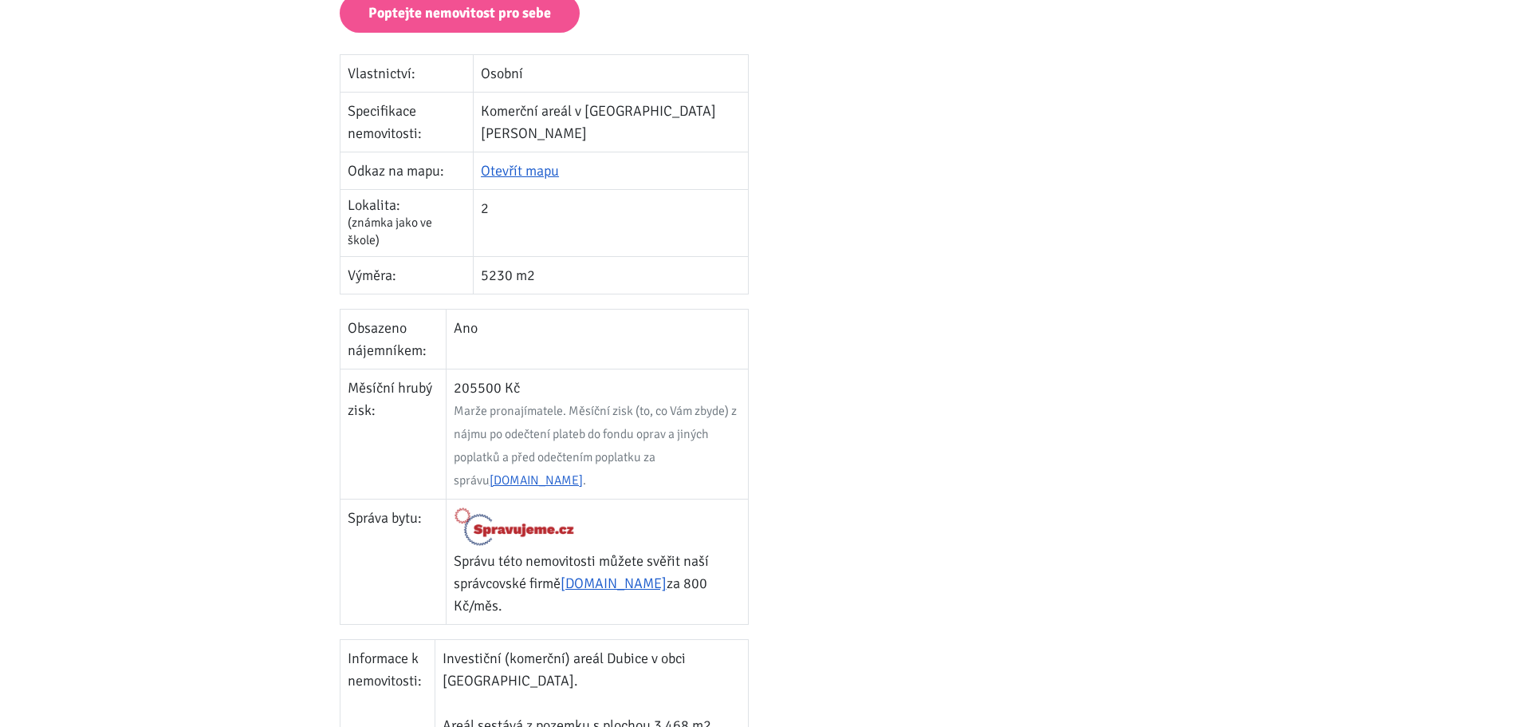
scroll to position [479, 0]
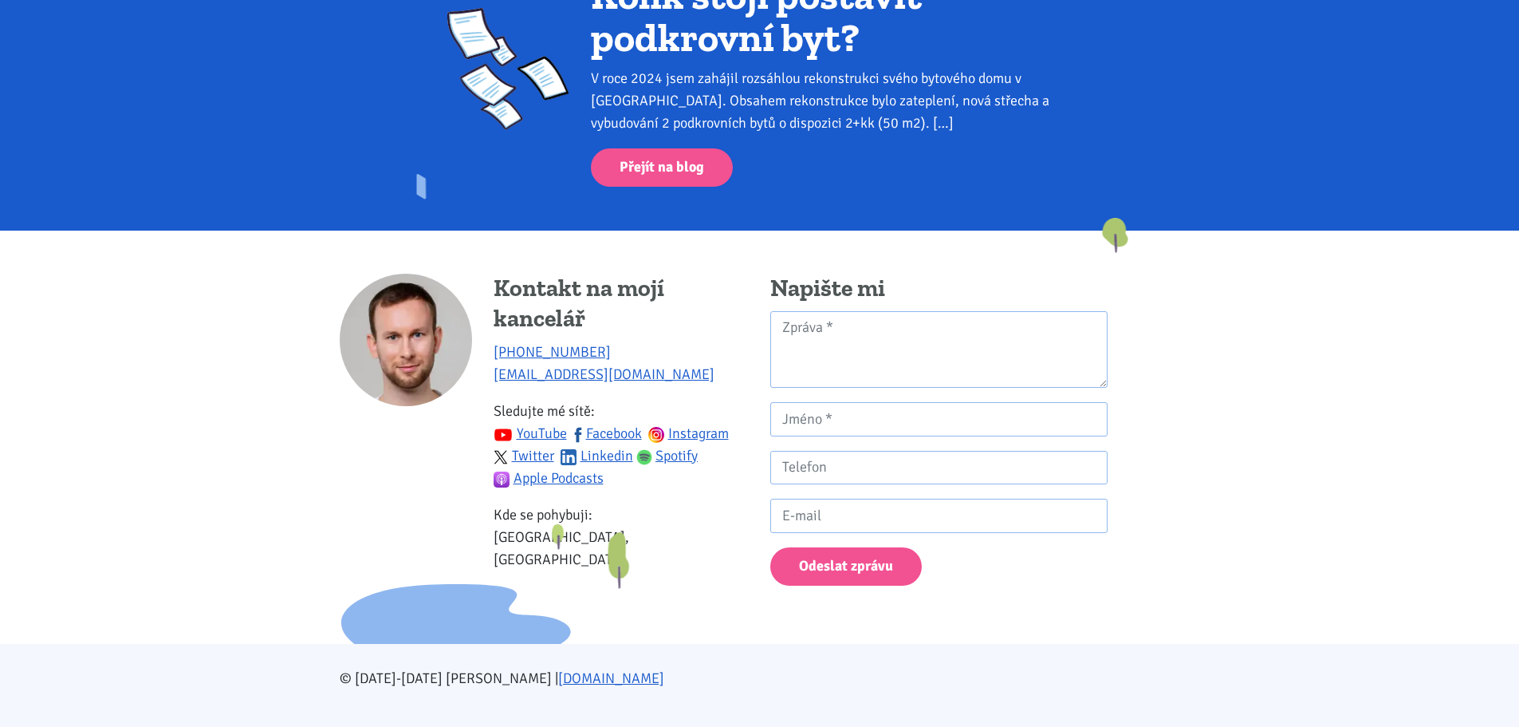
scroll to position [1361, 0]
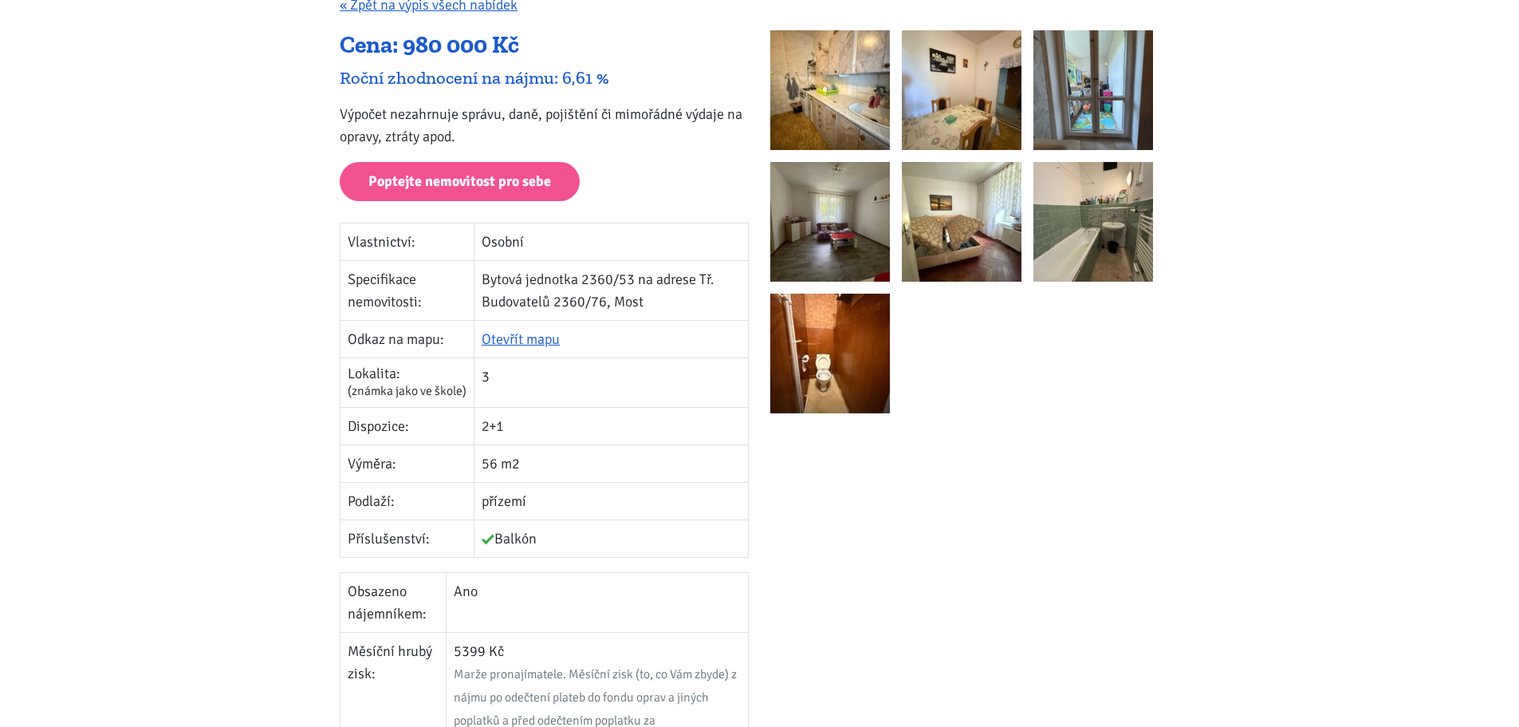
scroll to position [479, 0]
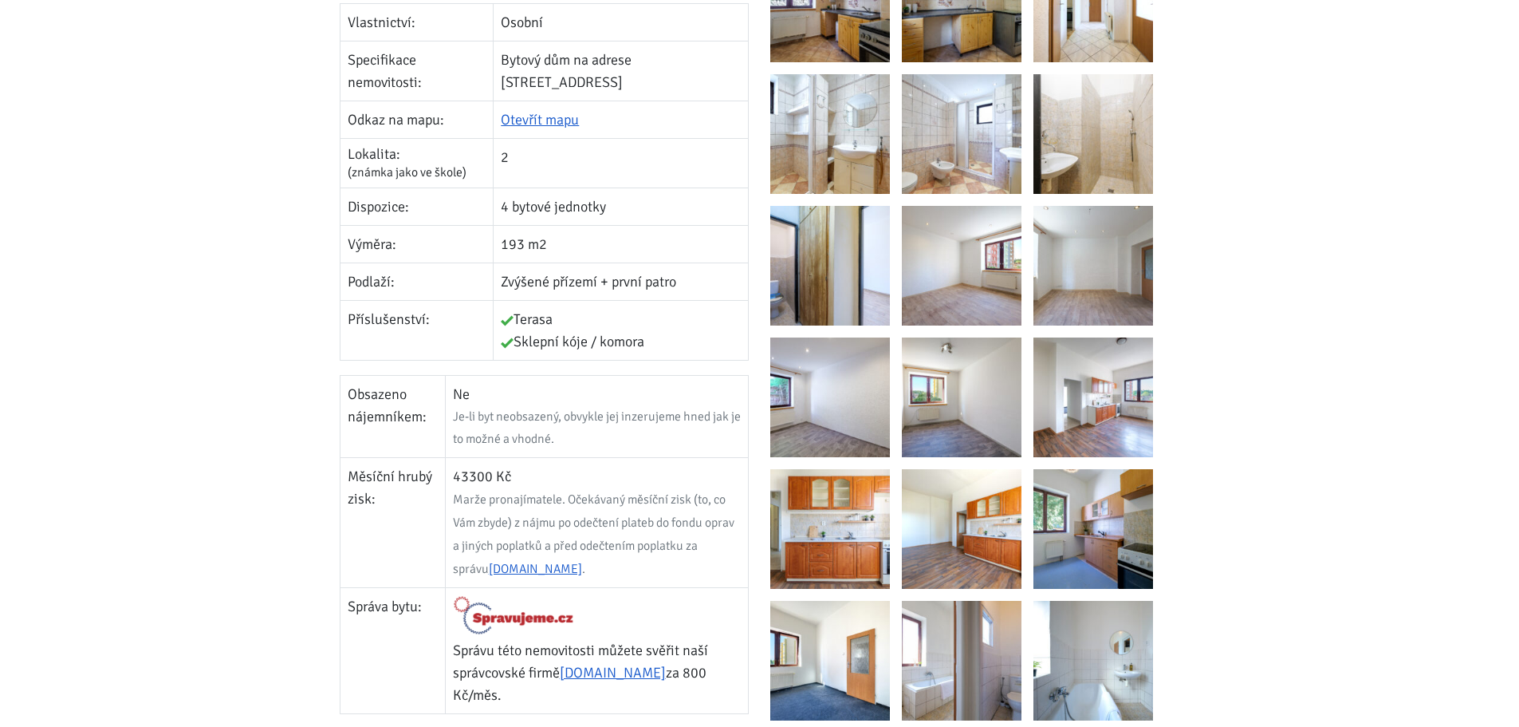
scroll to position [239, 0]
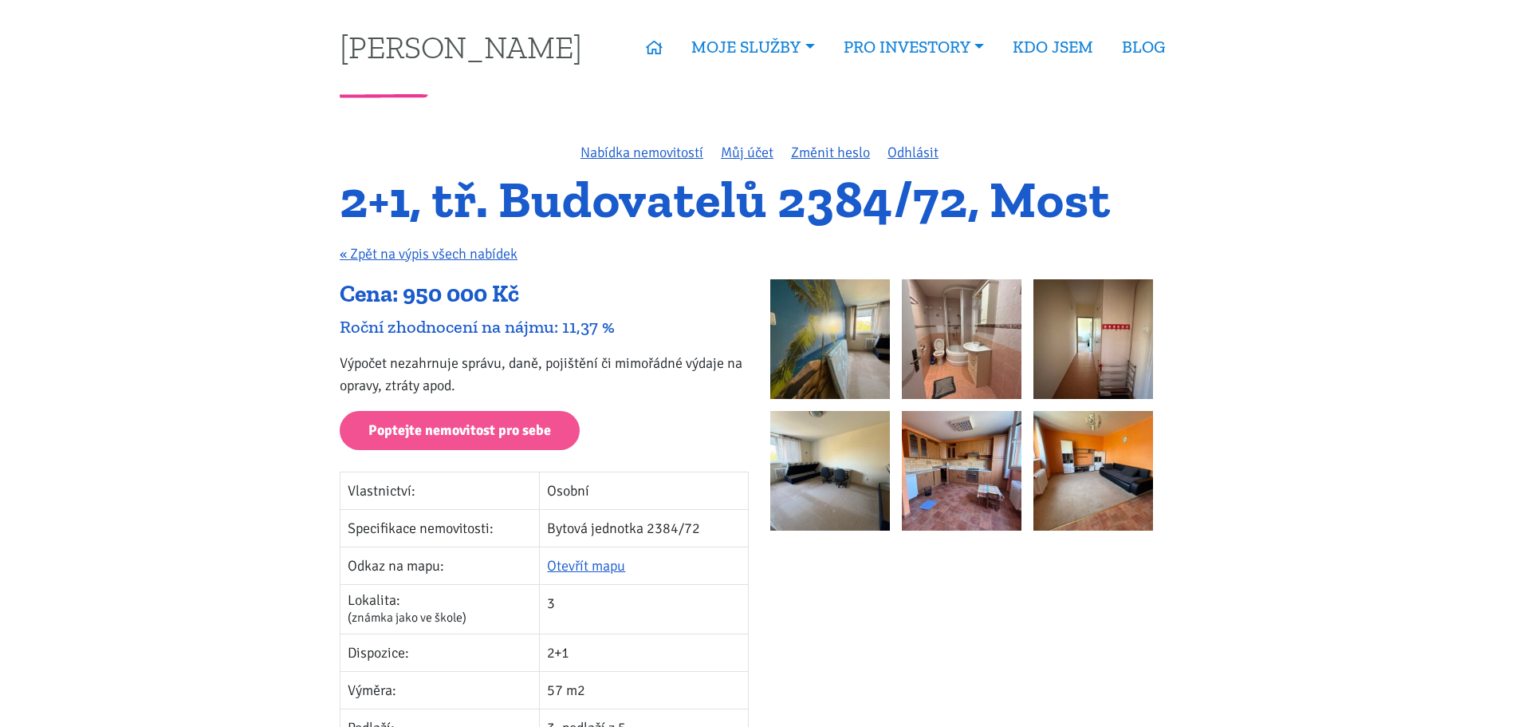
click at [786, 342] on img at bounding box center [830, 339] width 120 height 120
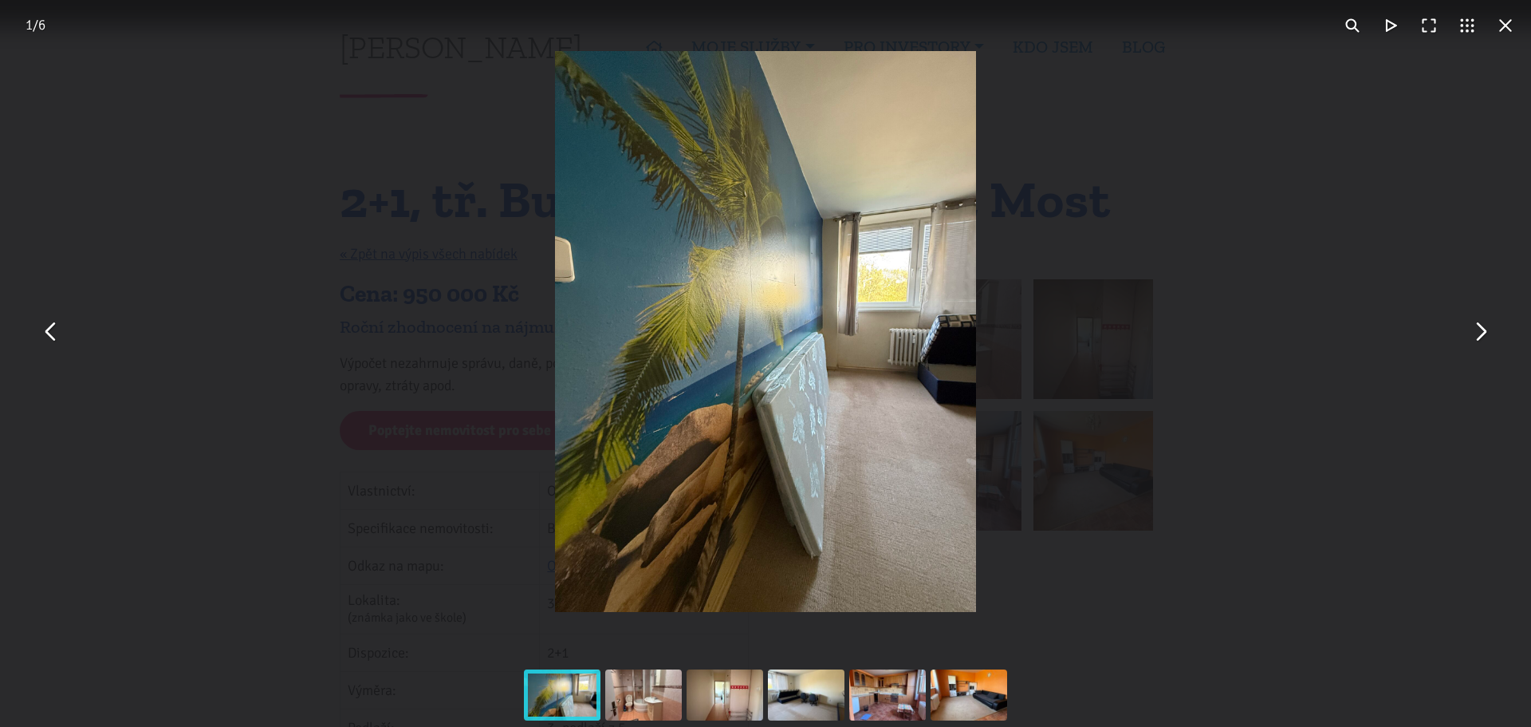
click at [1483, 329] on button "You can close this modal content with the ESC key" at bounding box center [1480, 332] width 38 height 38
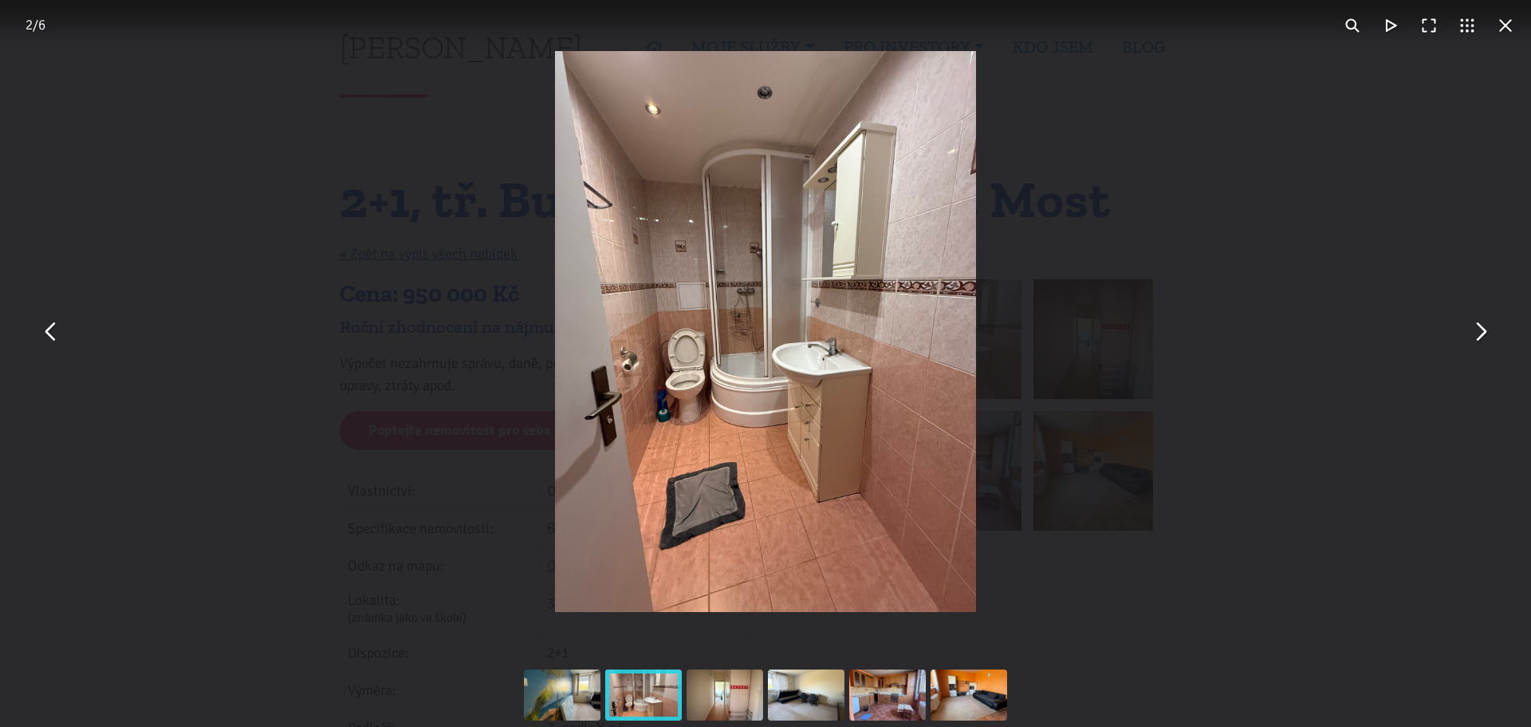
click at [35, 339] on button "You can close this modal content with the ESC key" at bounding box center [51, 332] width 38 height 38
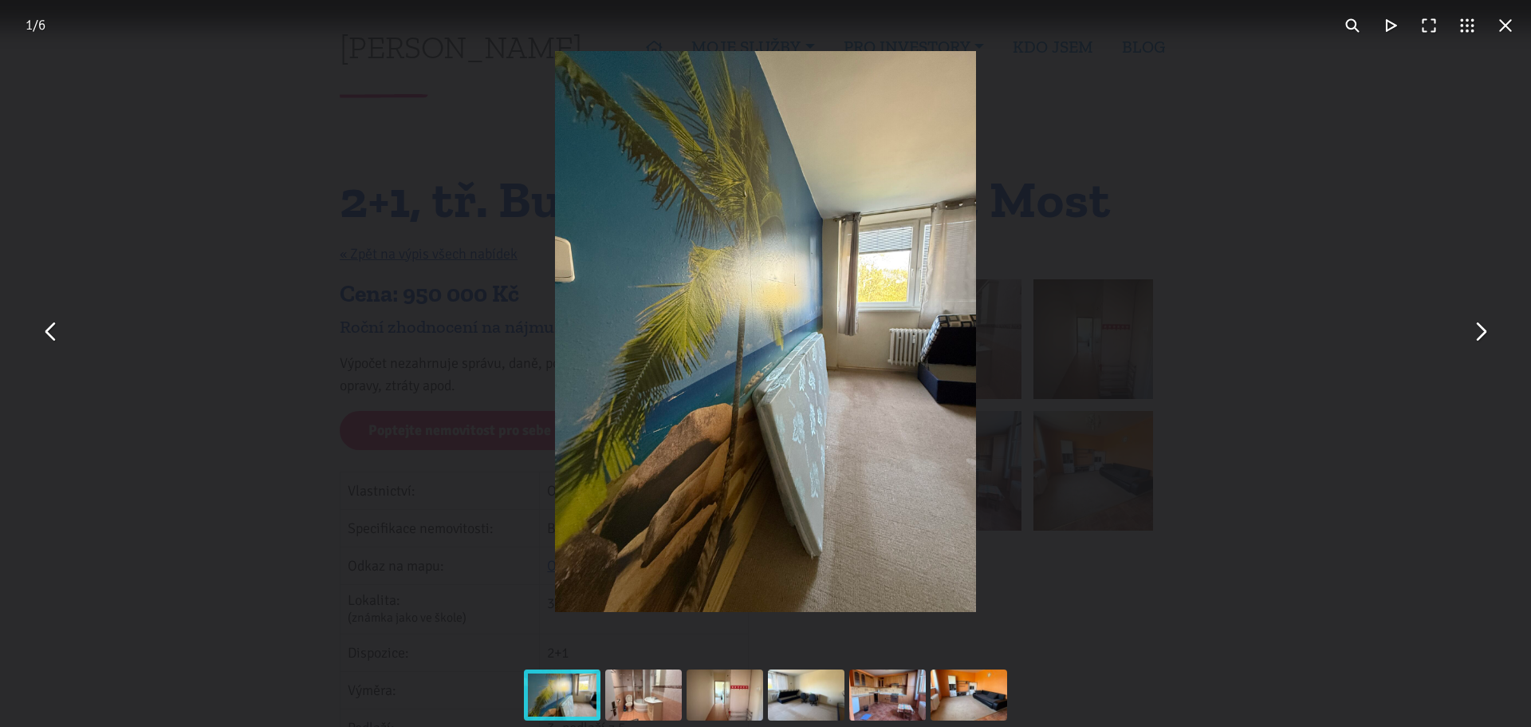
drag, startPoint x: 1461, startPoint y: 336, endPoint x: 1479, endPoint y: 328, distance: 19.3
click at [1464, 334] on button "You can close this modal content with the ESC key" at bounding box center [1480, 332] width 38 height 38
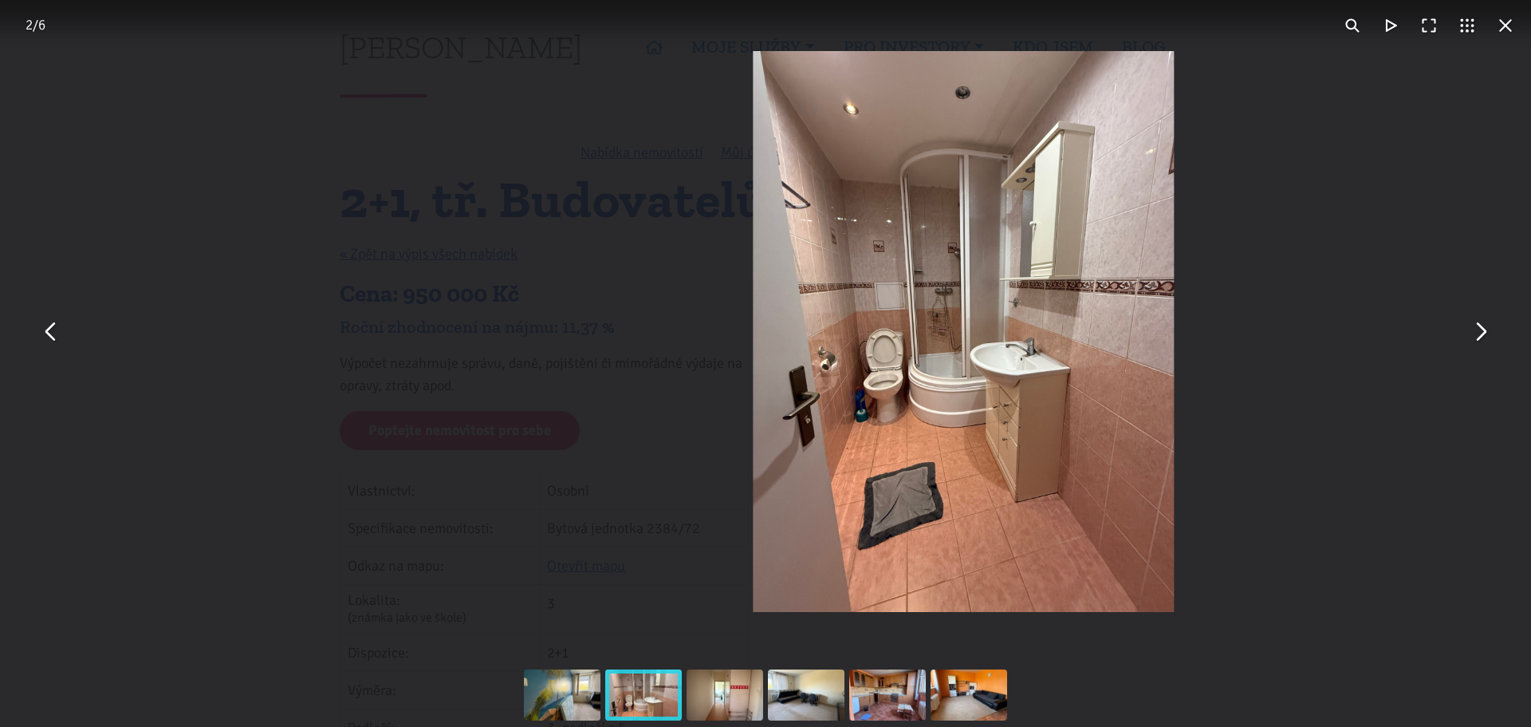
click at [1480, 326] on button "You can close this modal content with the ESC key" at bounding box center [1480, 332] width 38 height 38
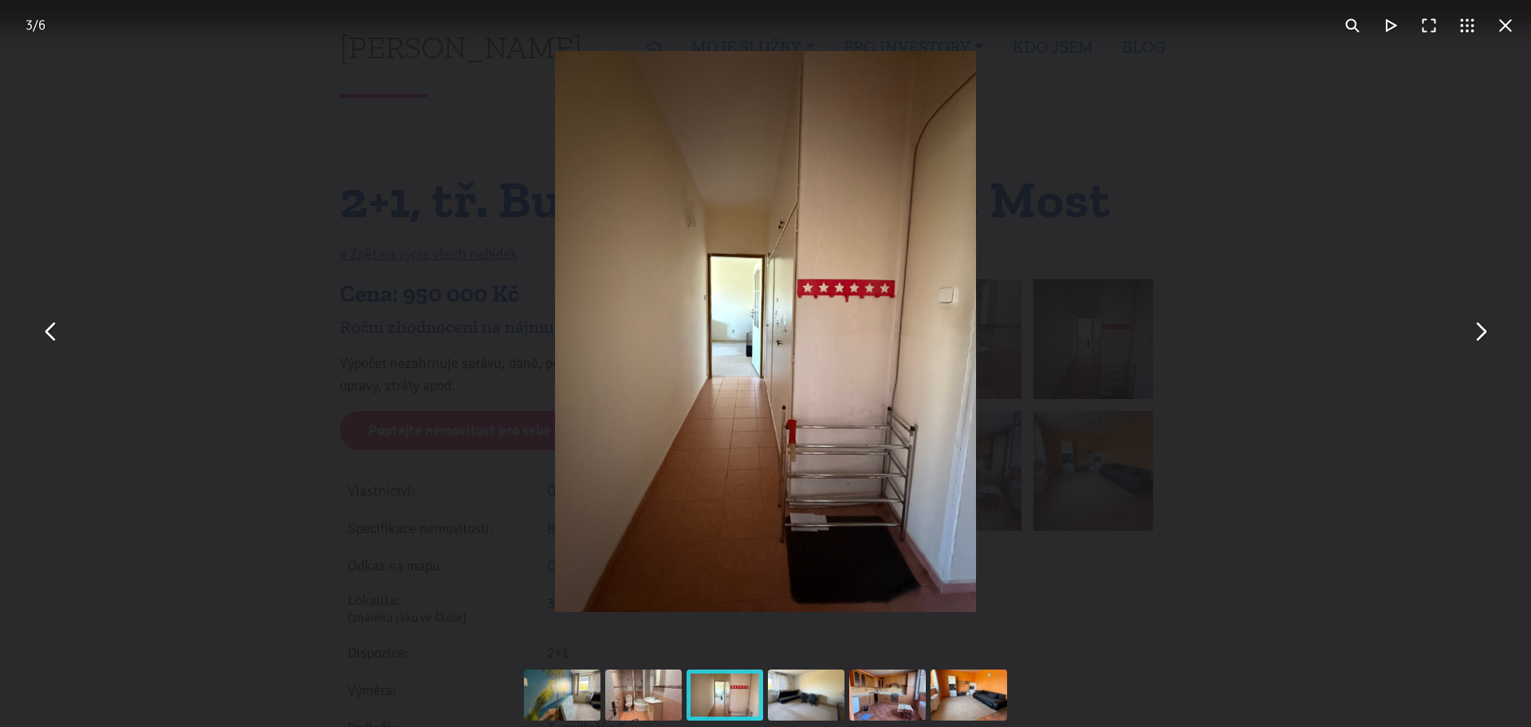
click at [1480, 326] on button "You can close this modal content with the ESC key" at bounding box center [1480, 332] width 38 height 38
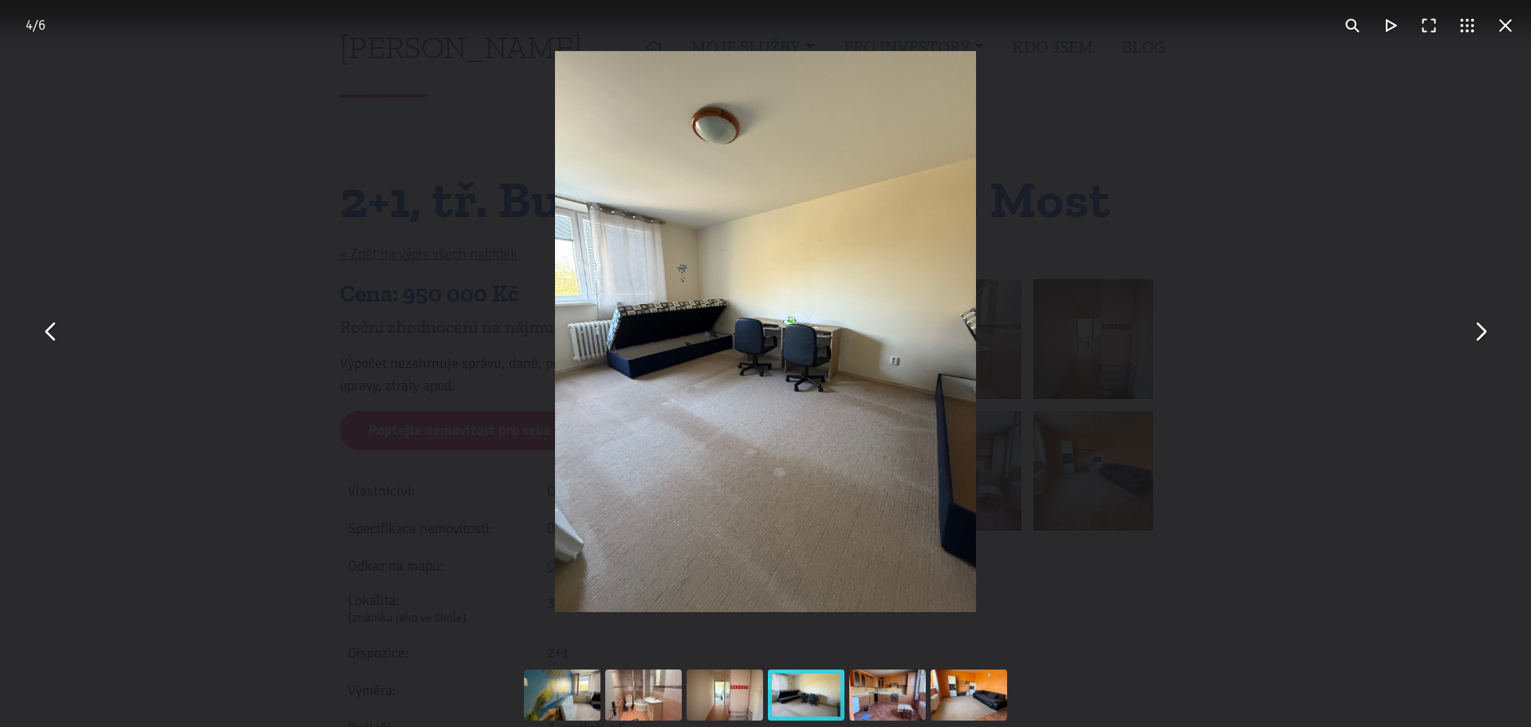
click at [1480, 326] on button "You can close this modal content with the ESC key" at bounding box center [1480, 332] width 38 height 38
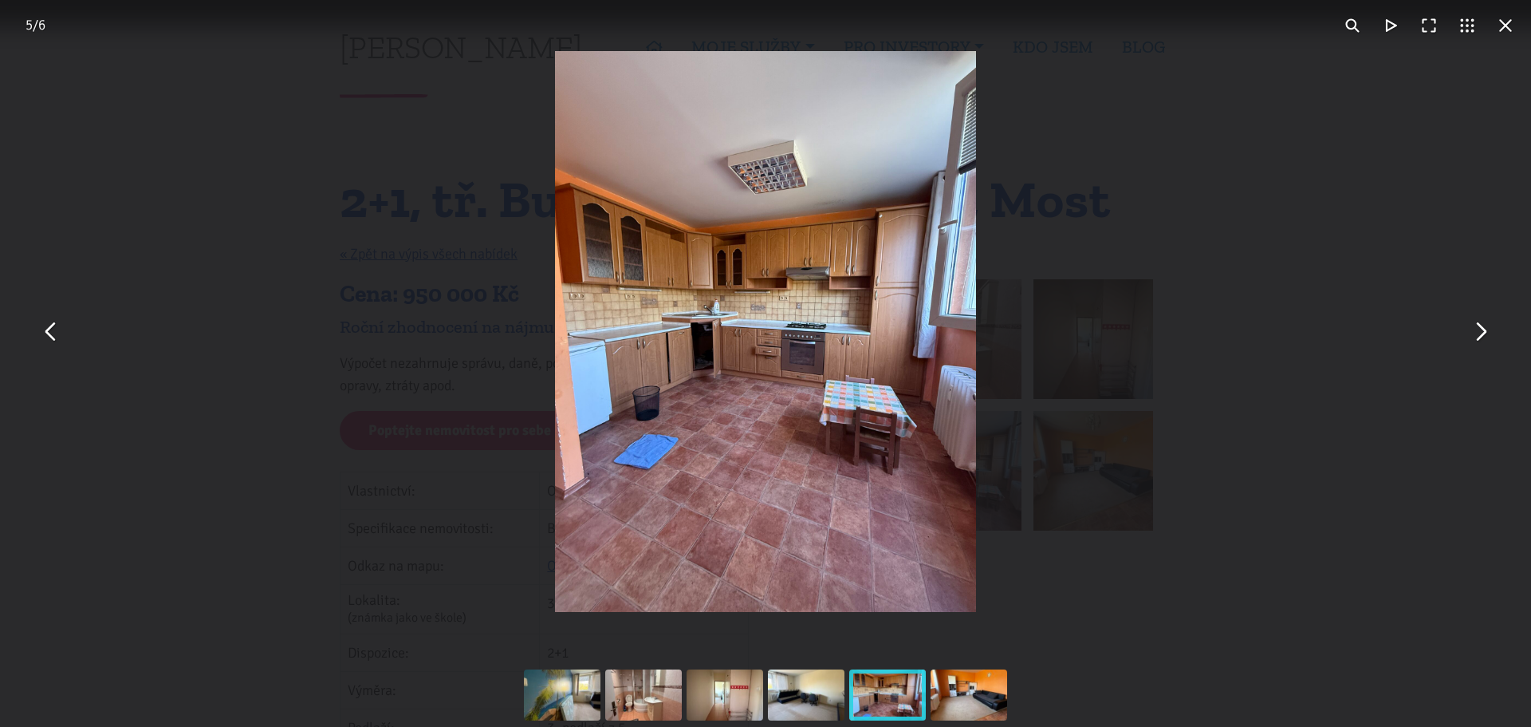
click at [1482, 345] on button "You can close this modal content with the ESC key" at bounding box center [1480, 332] width 38 height 38
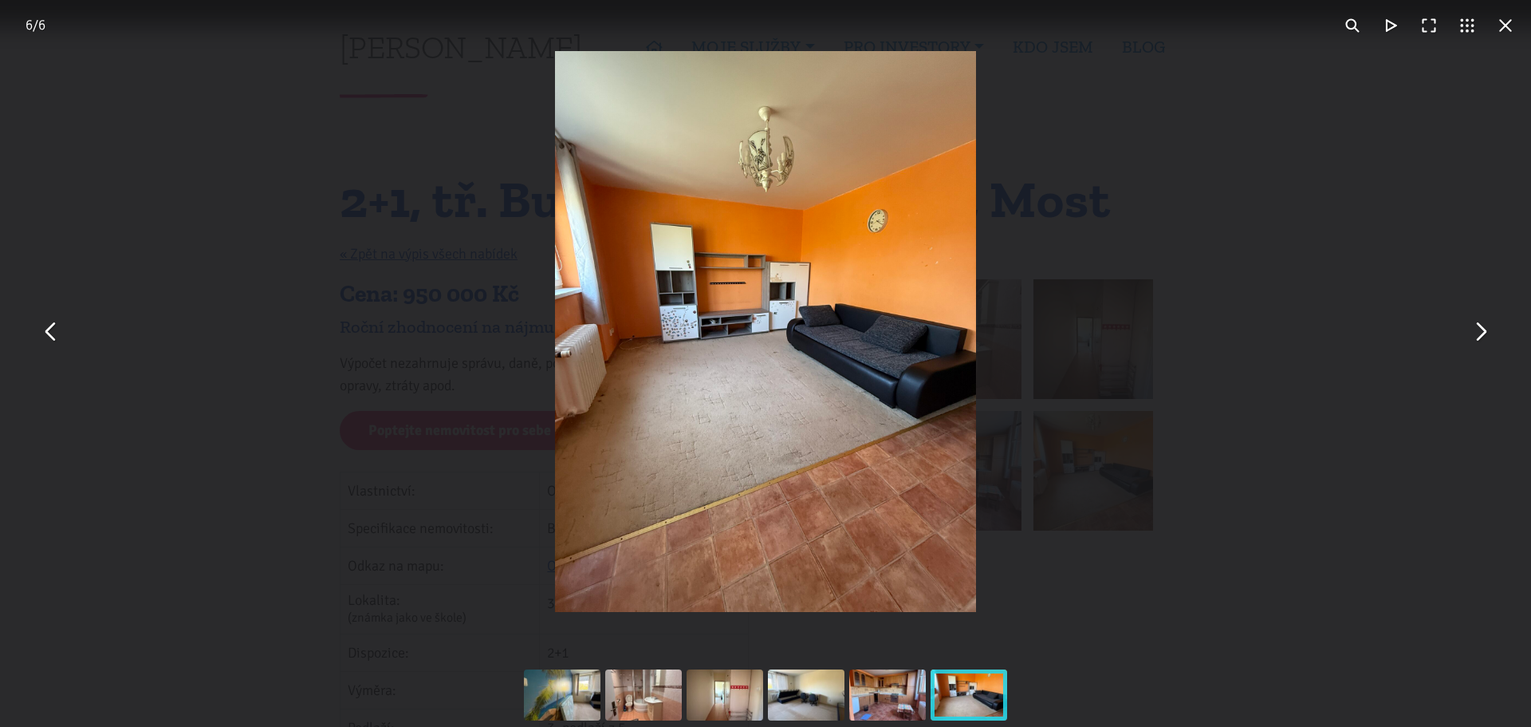
click at [1468, 342] on button "You can close this modal content with the ESC key" at bounding box center [1480, 332] width 38 height 38
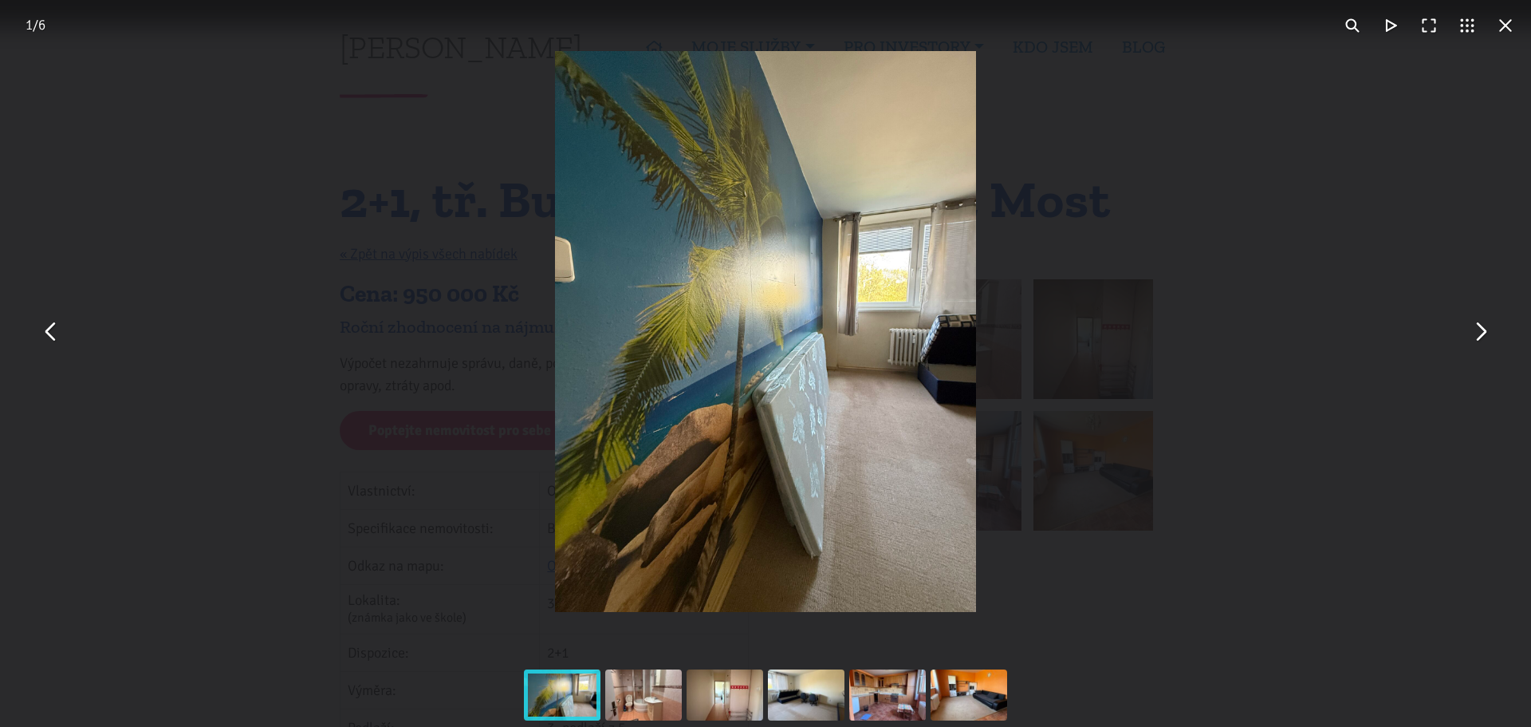
click at [1468, 342] on button "You can close this modal content with the ESC key" at bounding box center [1480, 332] width 38 height 38
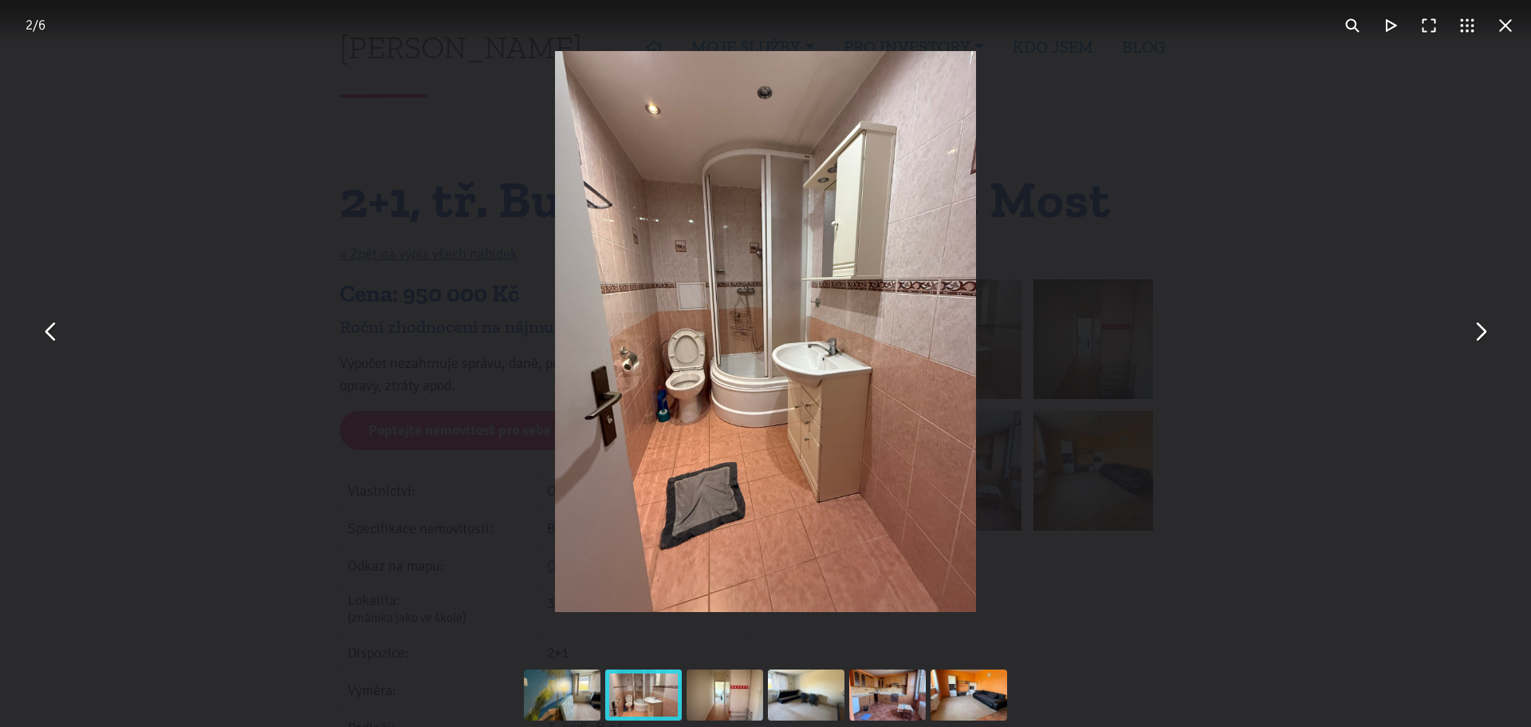
click at [1501, 25] on button "You can close this modal content with the ESC key" at bounding box center [1506, 25] width 38 height 38
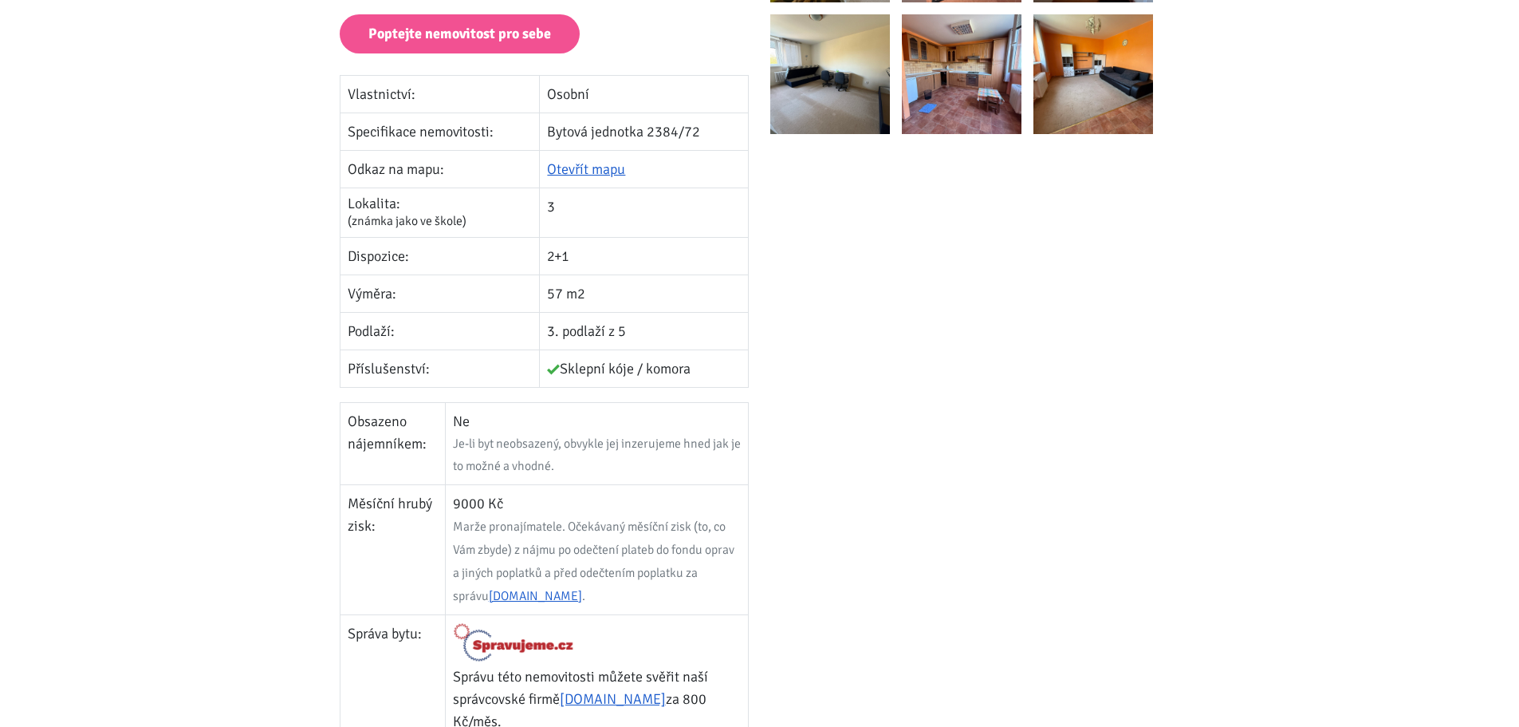
scroll to position [399, 0]
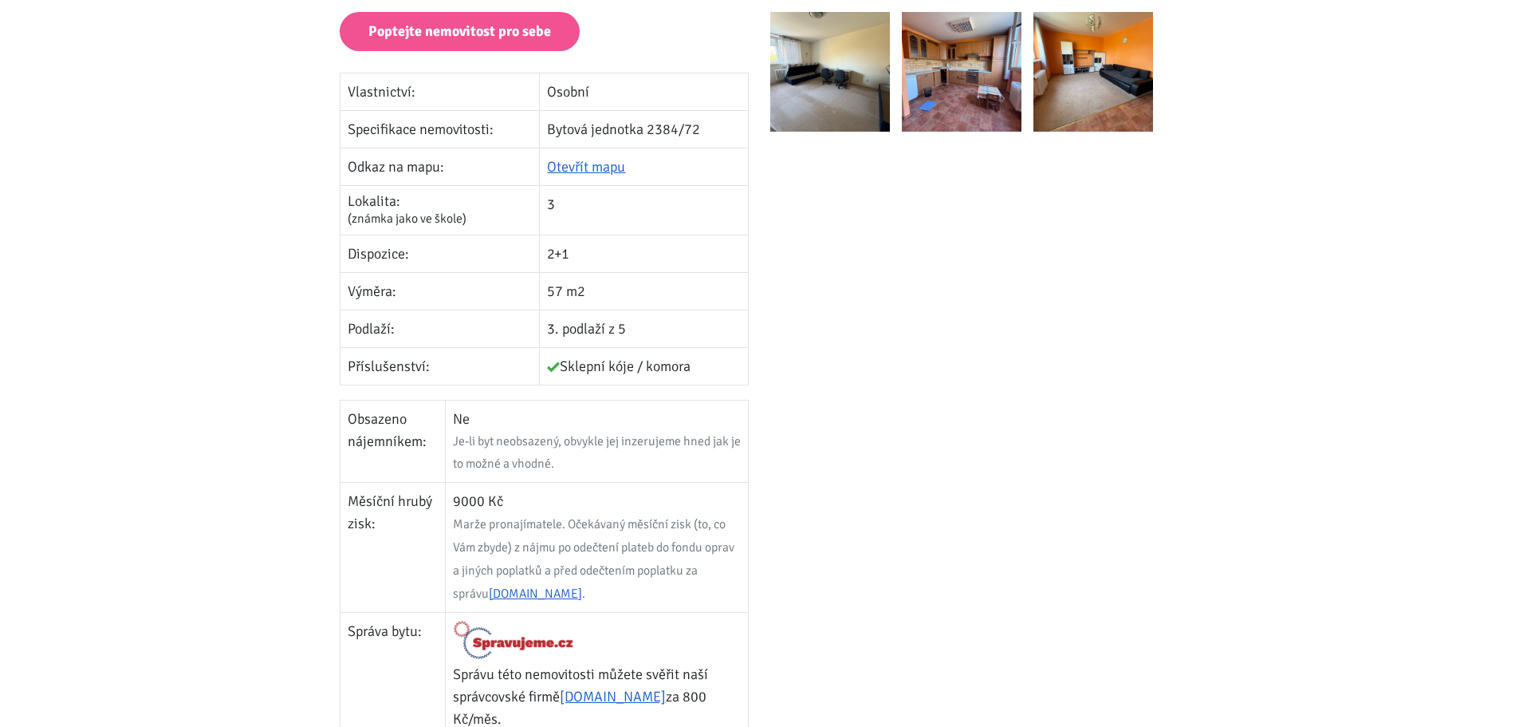
drag, startPoint x: 1217, startPoint y: 347, endPoint x: 1040, endPoint y: 452, distance: 206.0
click at [1040, 452] on div at bounding box center [975, 476] width 431 height 1193
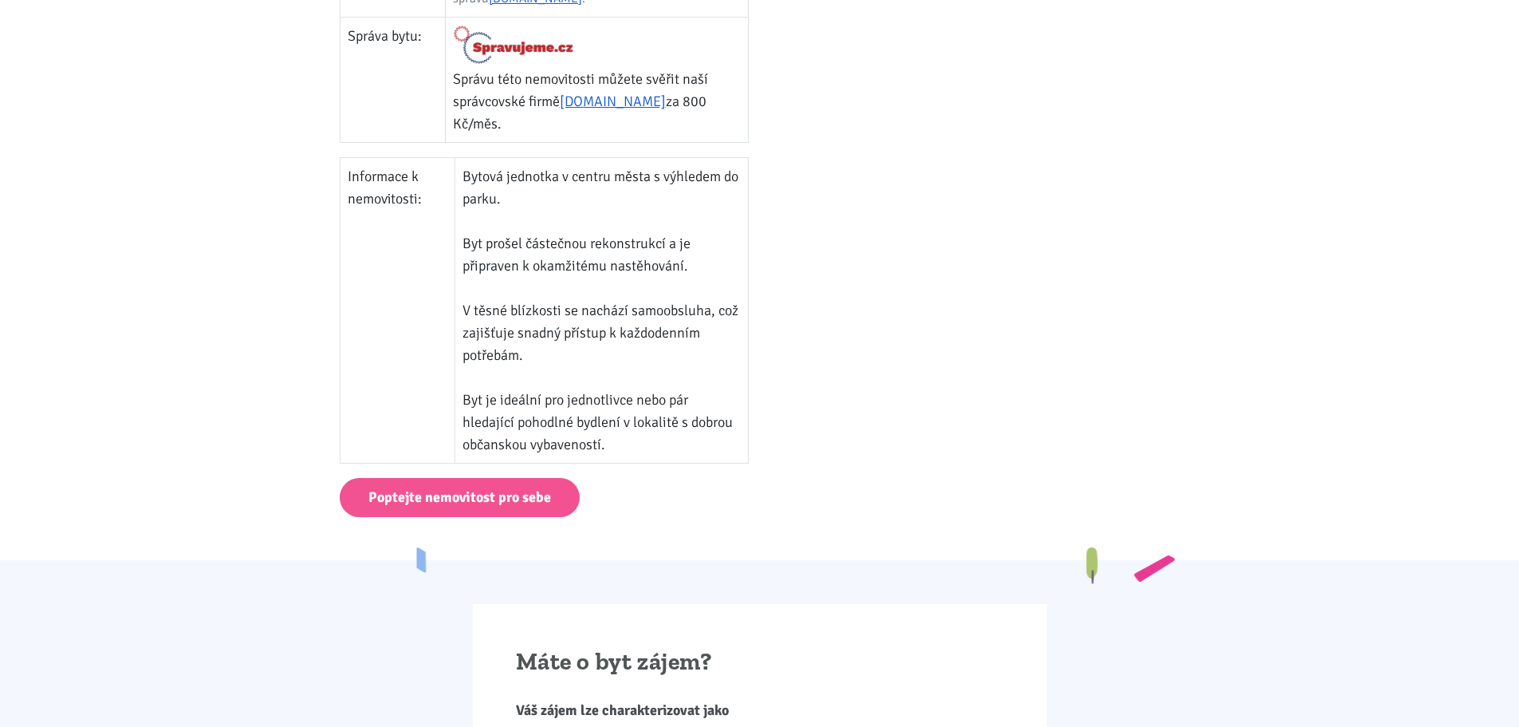
scroll to position [1037, 0]
